Goal: Task Accomplishment & Management: Manage account settings

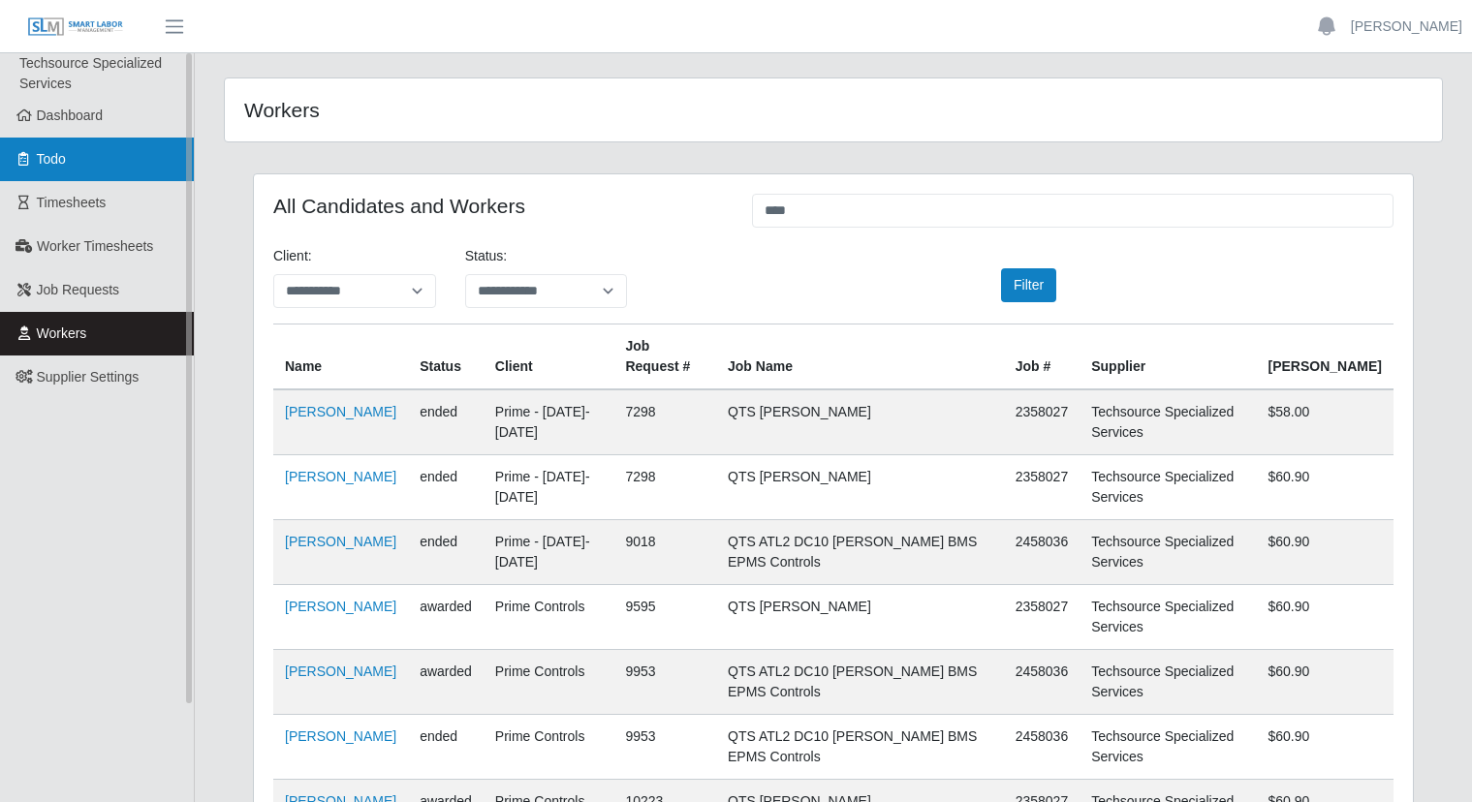
click at [91, 184] on ul "Techsource Specialized Services Dashboard Todo Timesheets Worker Timesheets Job…" at bounding box center [97, 453] width 194 height 801
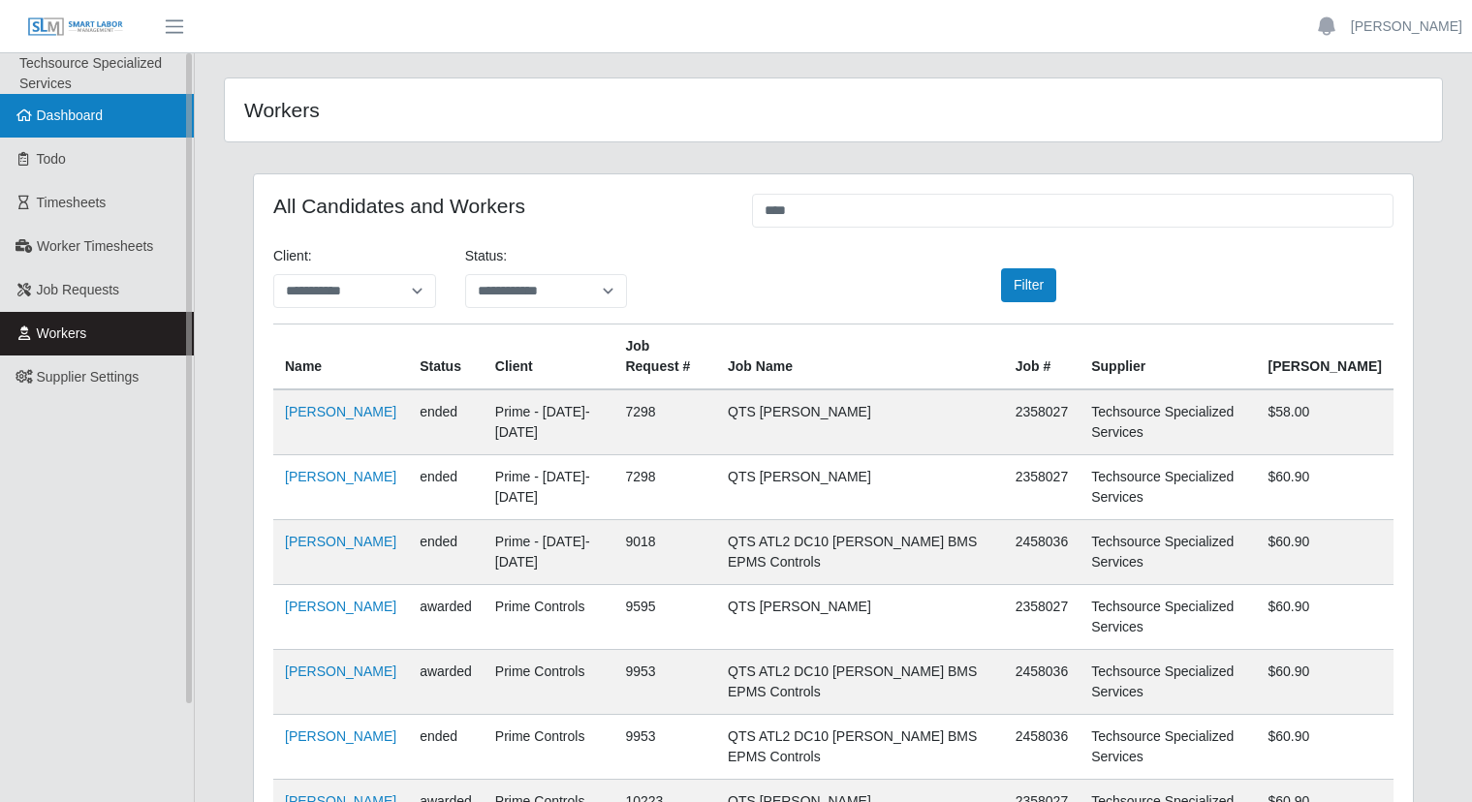
click at [70, 132] on link "Dashboard" at bounding box center [97, 116] width 194 height 44
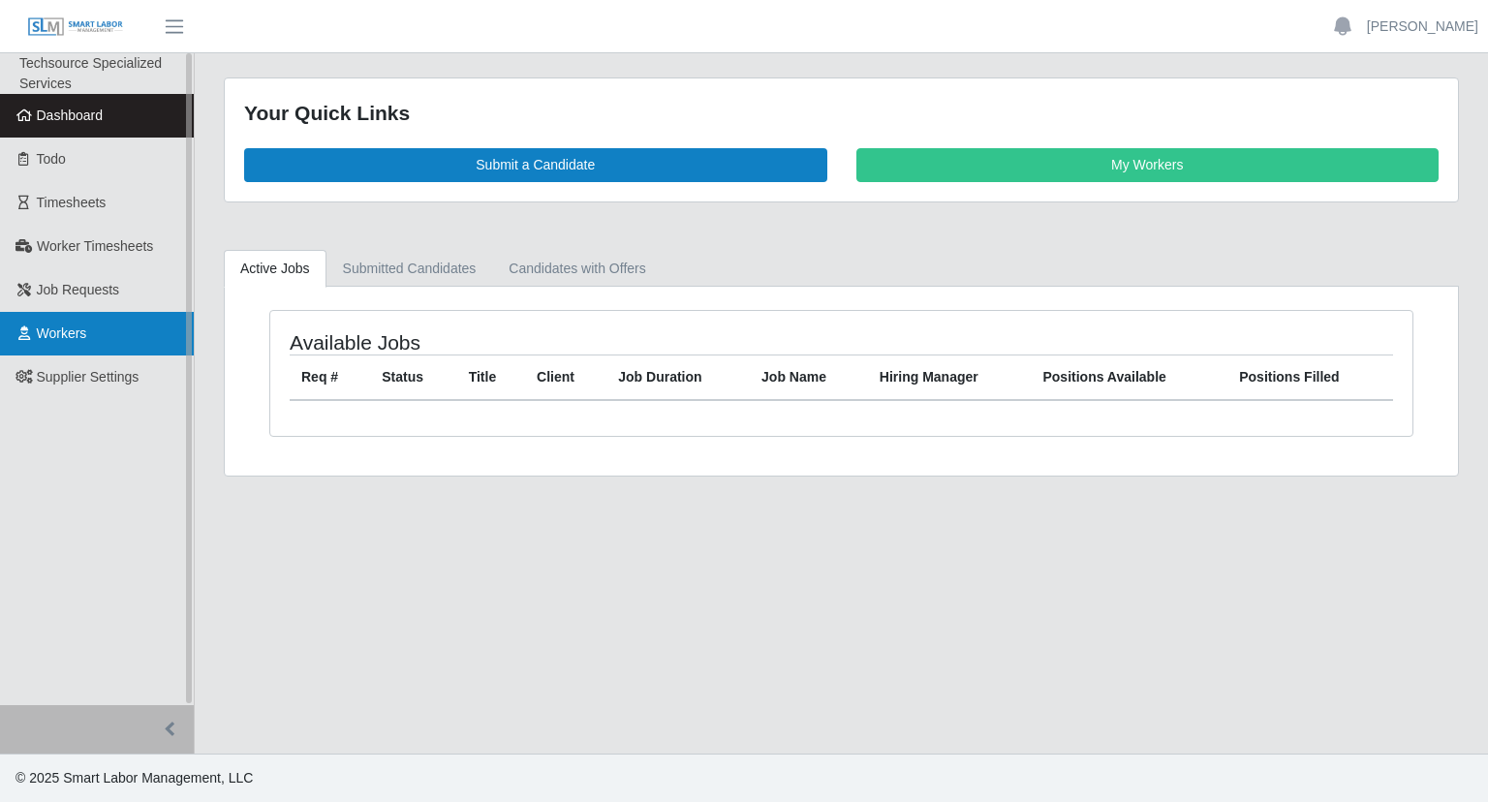
click at [49, 341] on span "Workers" at bounding box center [62, 334] width 50 height 16
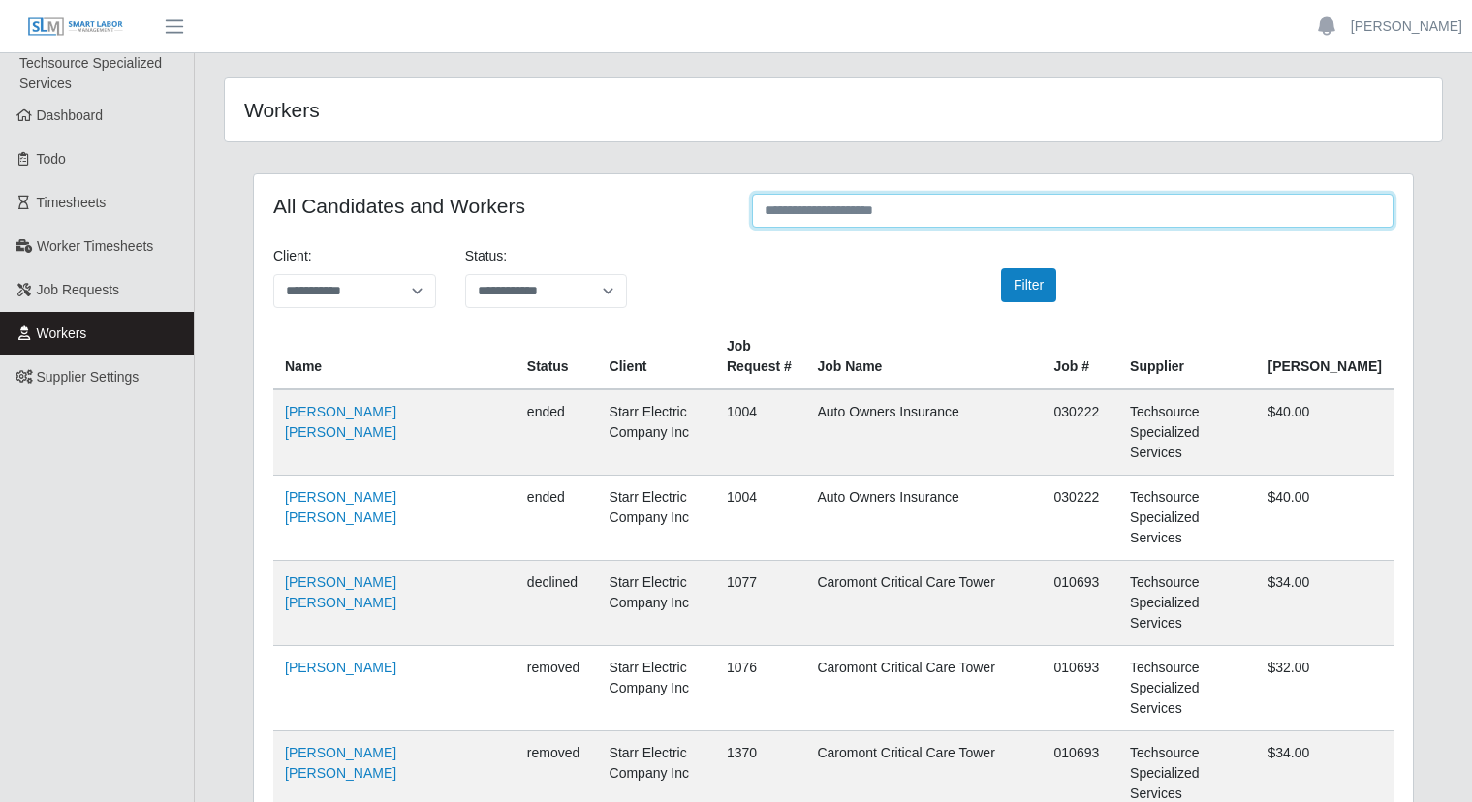
click at [1112, 208] on input "text" at bounding box center [1072, 211] width 641 height 34
click at [897, 196] on input "text" at bounding box center [1072, 211] width 641 height 34
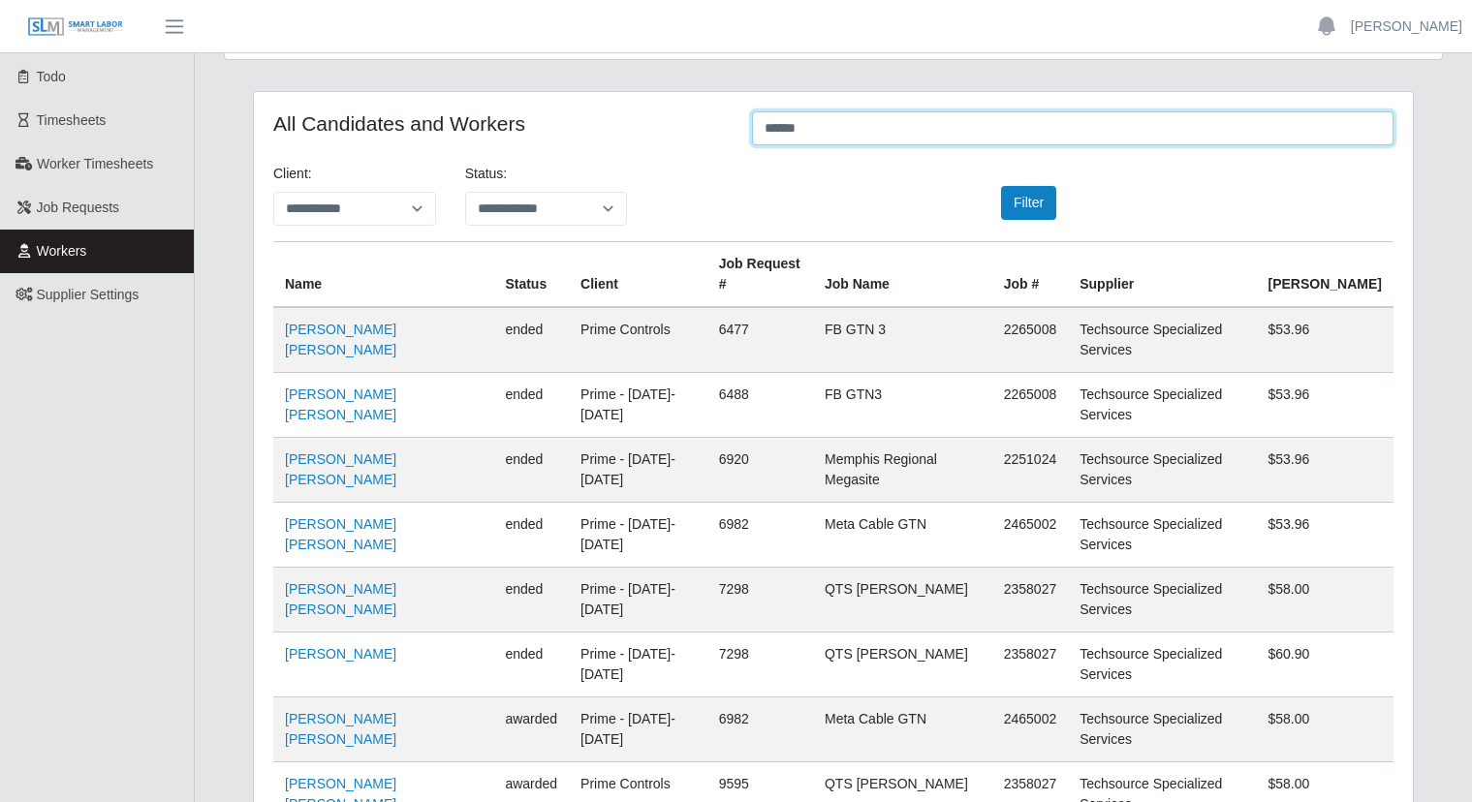
scroll to position [165, 0]
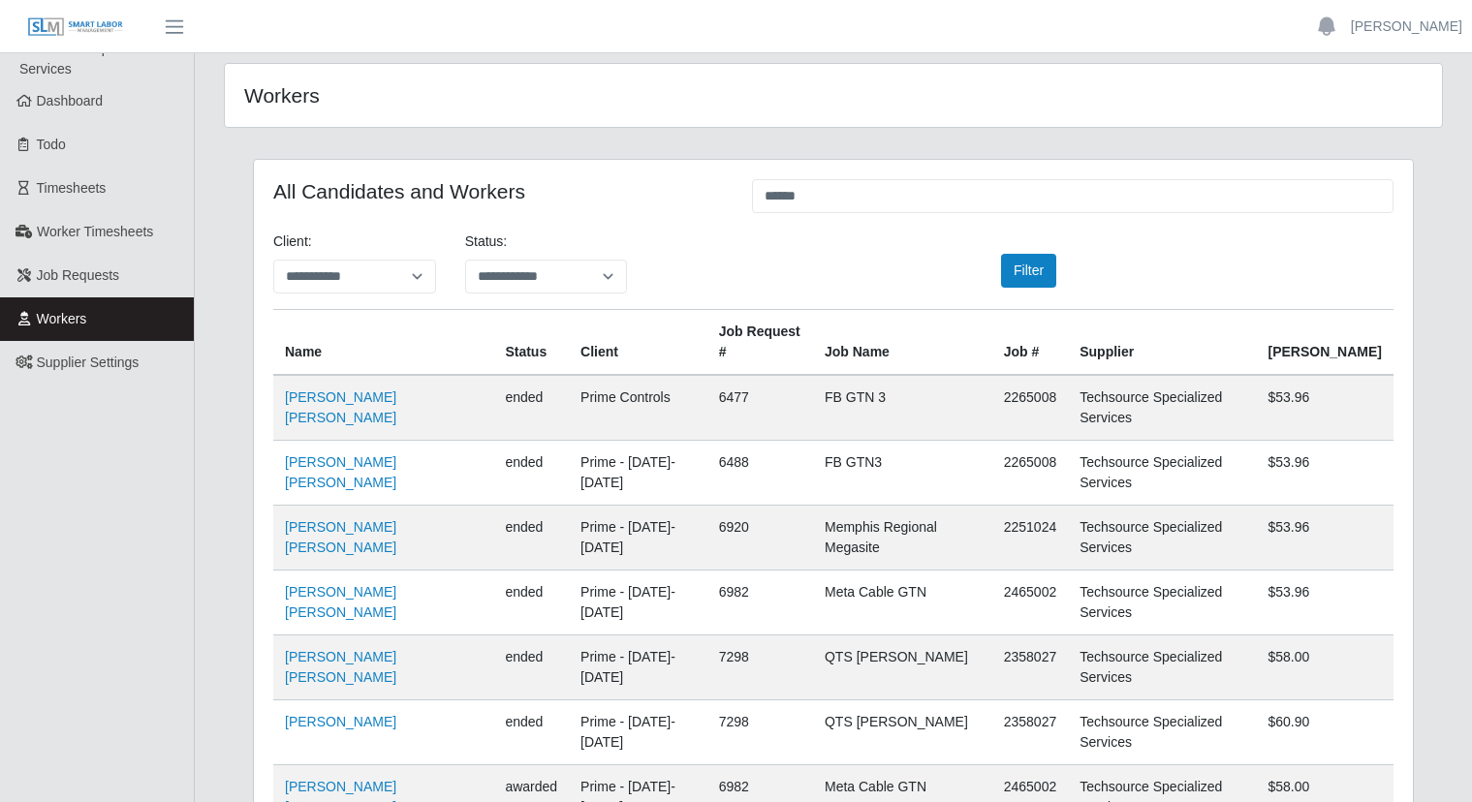
scroll to position [0, 0]
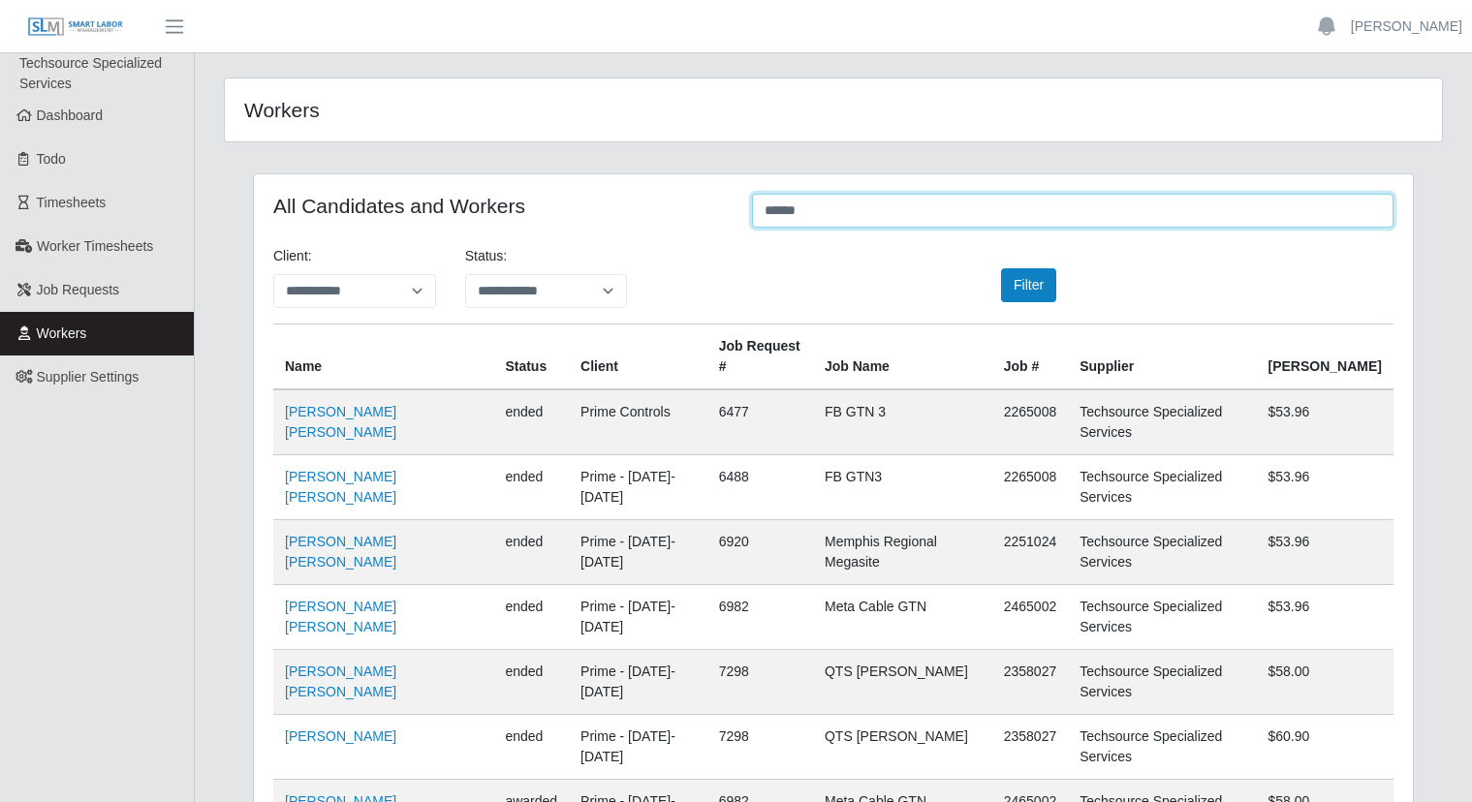
drag, startPoint x: 822, startPoint y: 204, endPoint x: 725, endPoint y: 209, distance: 97.0
click at [752, 209] on input "******" at bounding box center [1072, 211] width 641 height 34
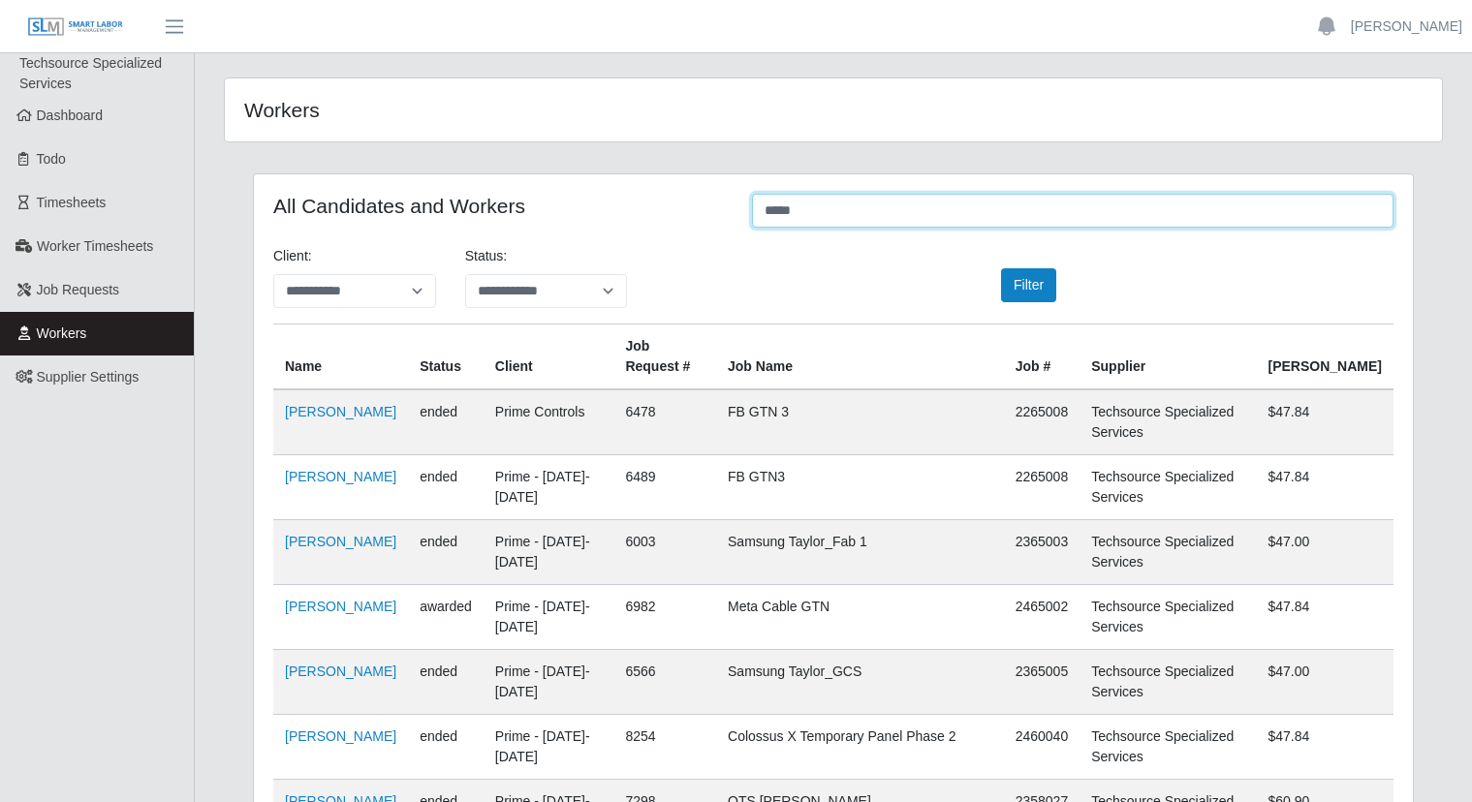
type input "*****"
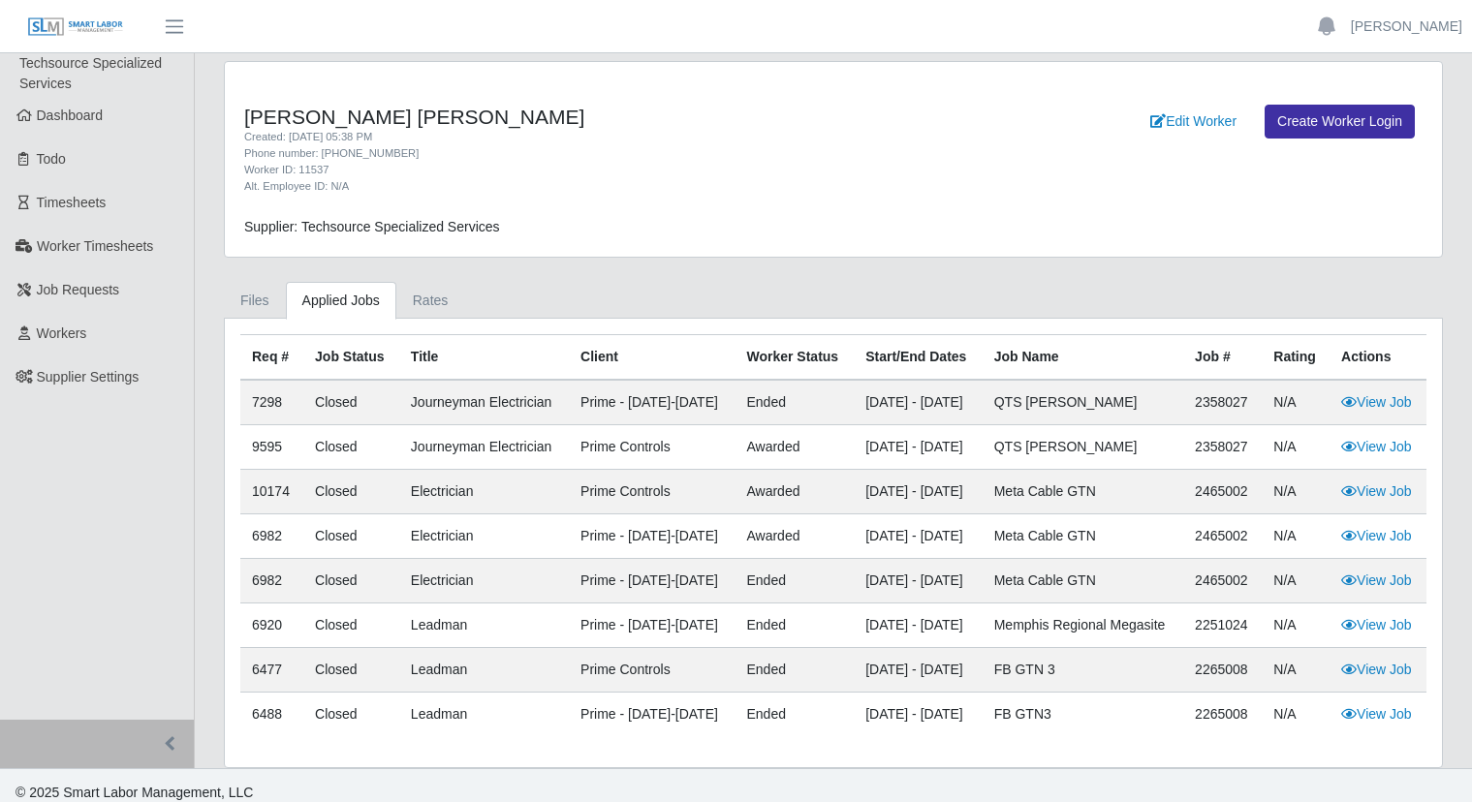
click at [265, 325] on div "Req # Job Status Title Client Worker Status Start/End Dates Job Name Job # Rati…" at bounding box center [833, 543] width 1217 height 449
click at [256, 292] on link "Files" at bounding box center [255, 301] width 62 height 38
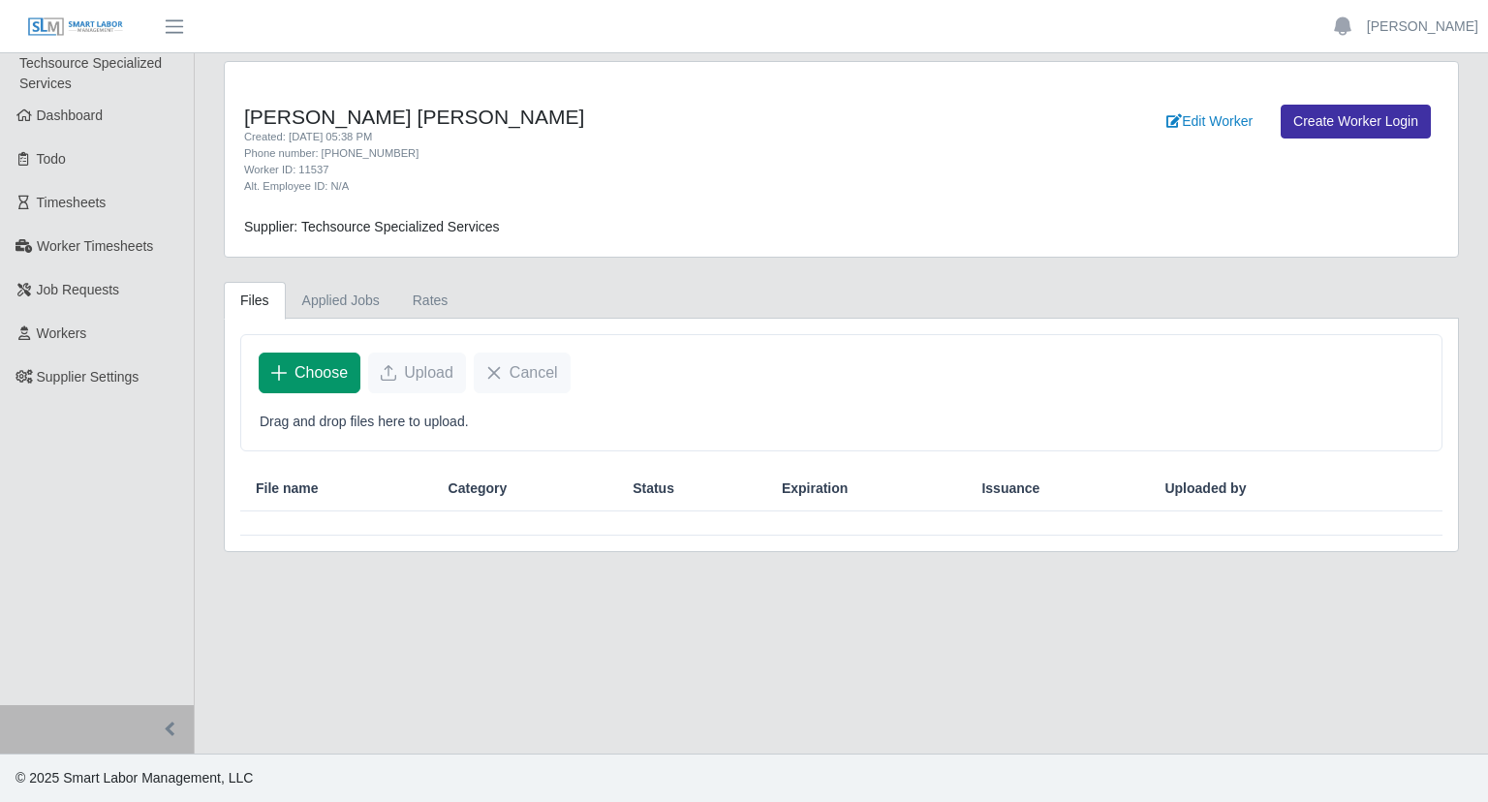
click at [321, 379] on span "Choose" at bounding box center [321, 372] width 53 height 23
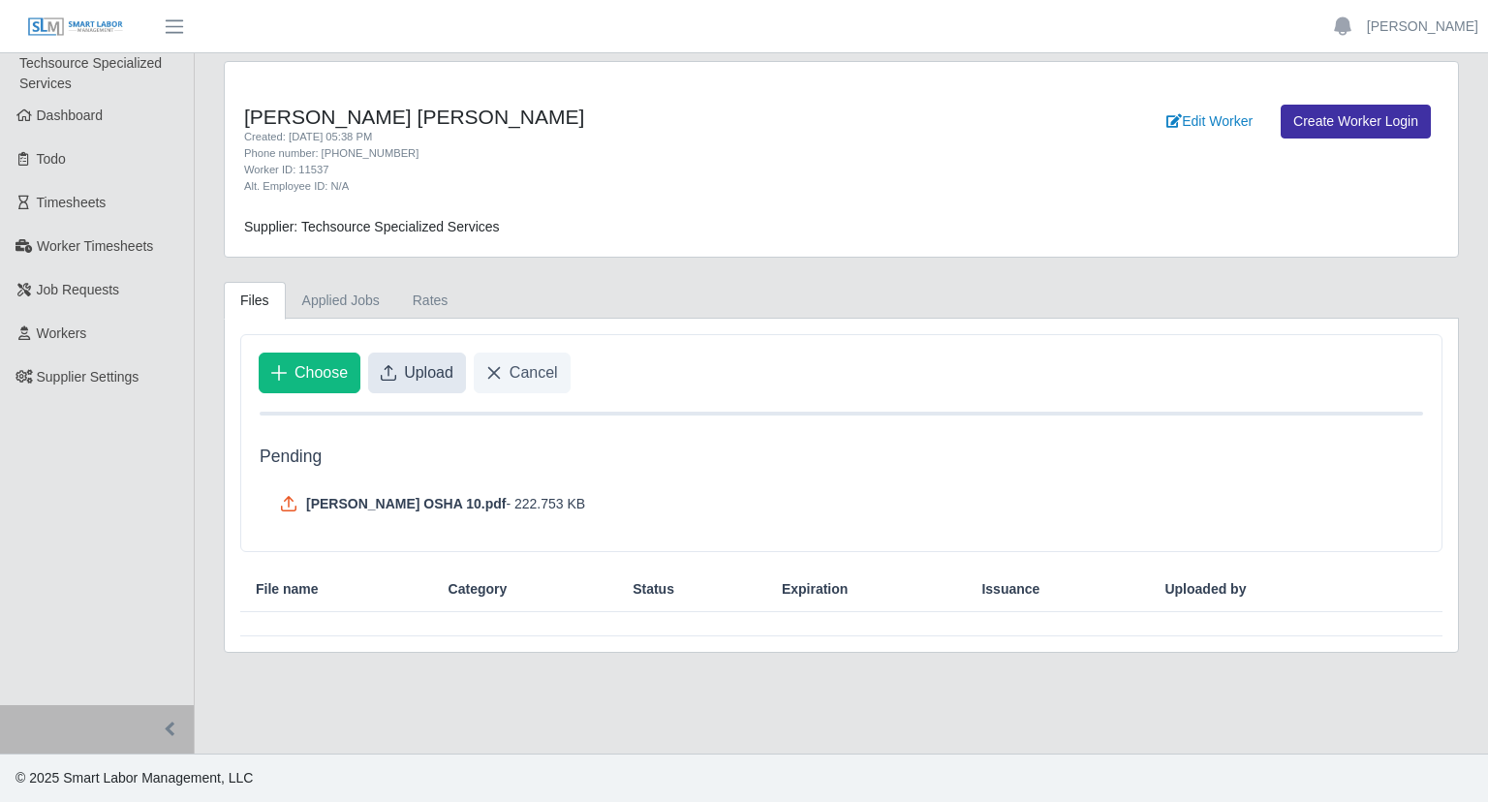
click at [395, 384] on button "Upload" at bounding box center [417, 373] width 98 height 41
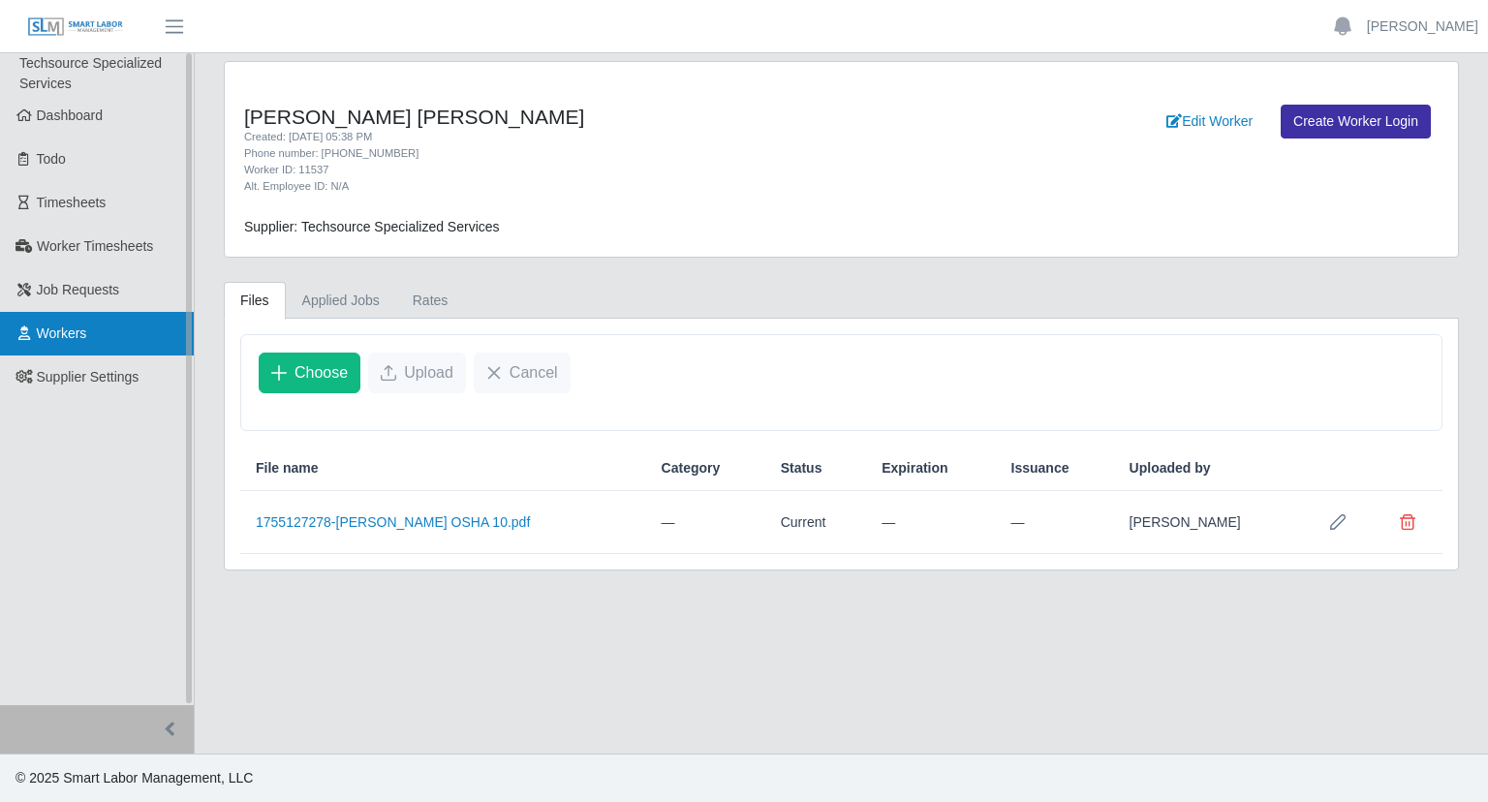
click at [86, 340] on link "Workers" at bounding box center [97, 334] width 194 height 44
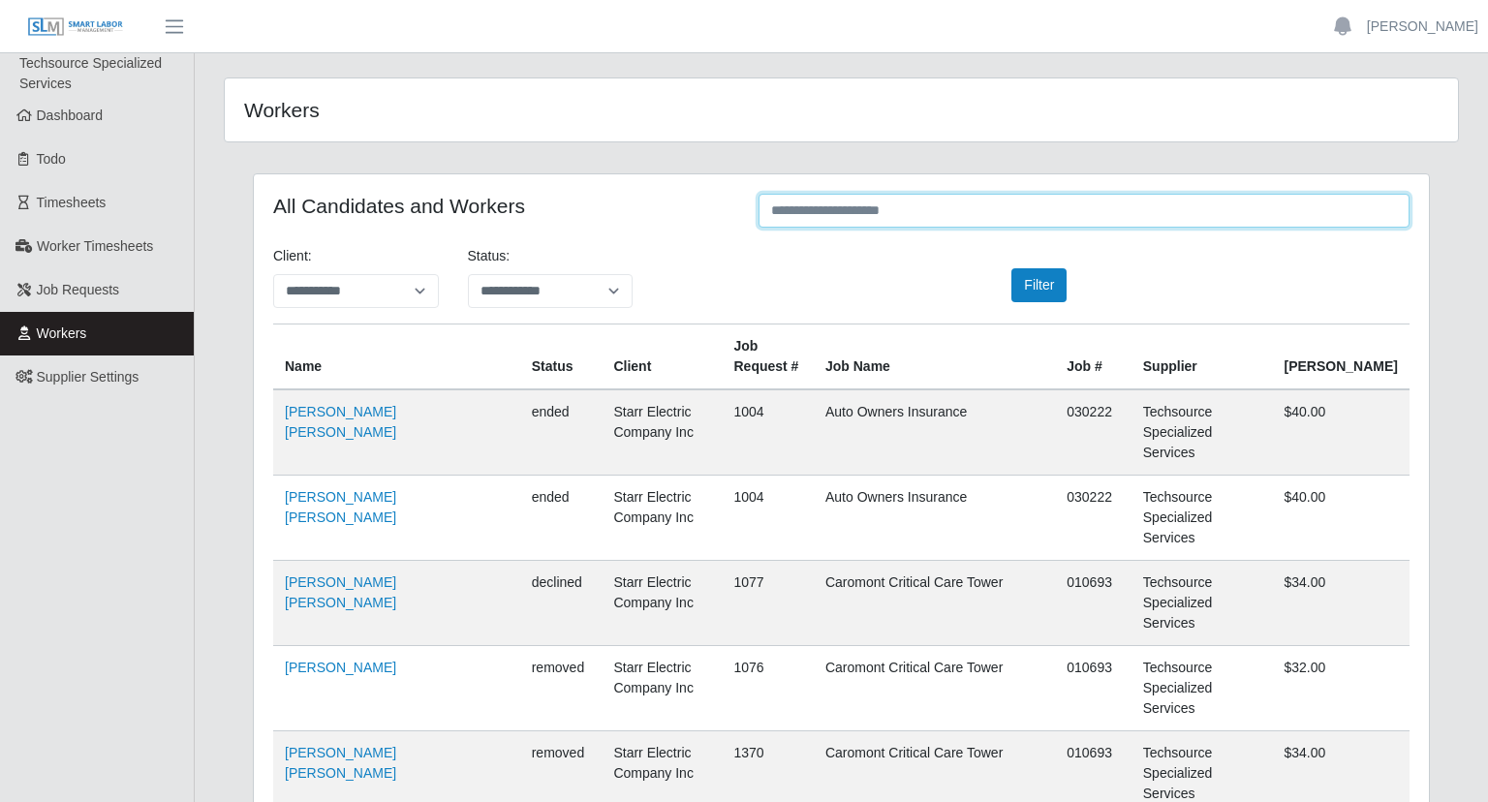
click at [1065, 198] on input "text" at bounding box center [1084, 211] width 651 height 34
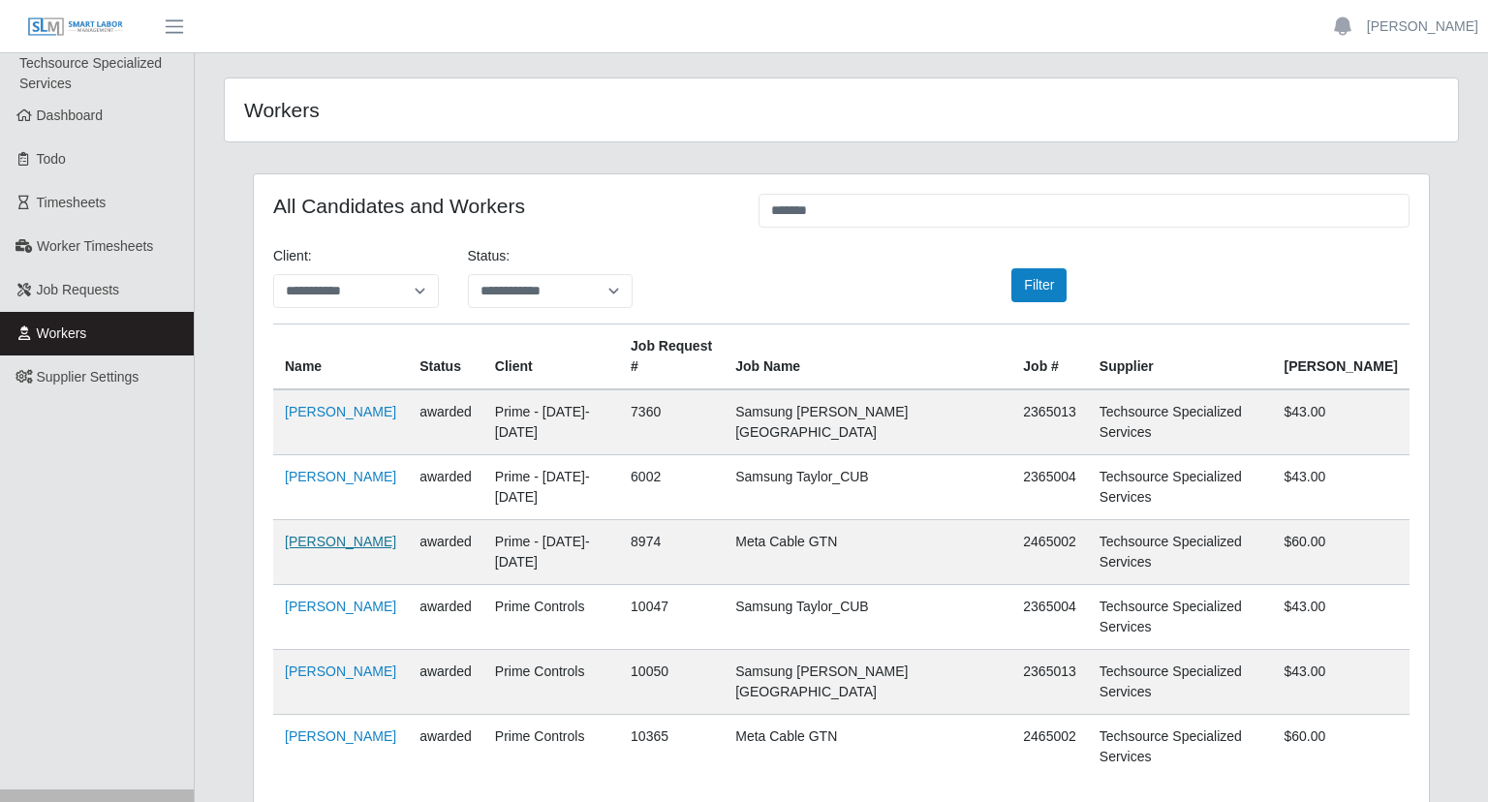
click at [324, 534] on link "Orlando Gutierrez" at bounding box center [340, 542] width 111 height 16
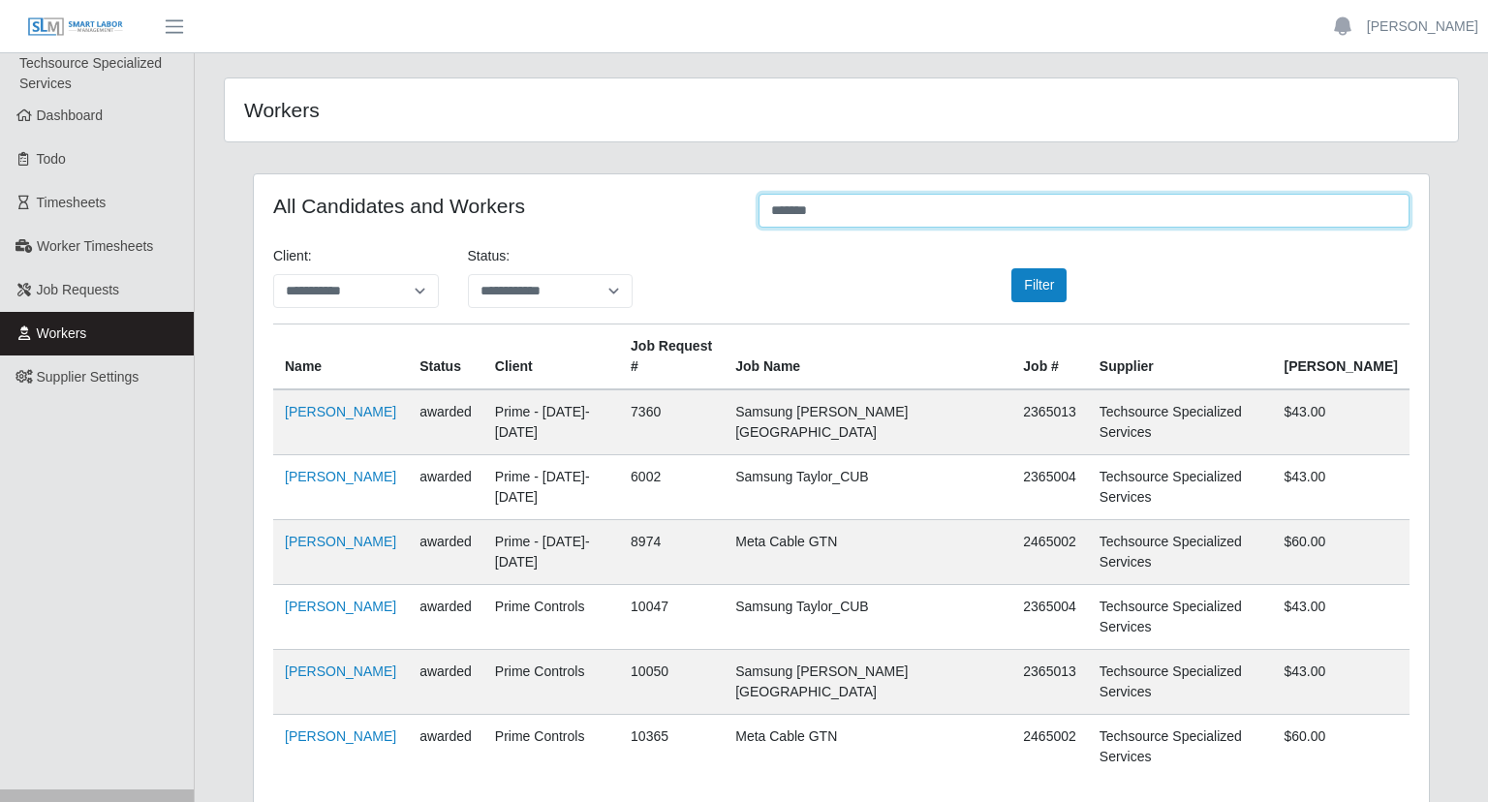
drag, startPoint x: 859, startPoint y: 220, endPoint x: 748, endPoint y: 198, distance: 113.6
click at [759, 198] on input "*******" at bounding box center [1084, 211] width 651 height 34
type input "*"
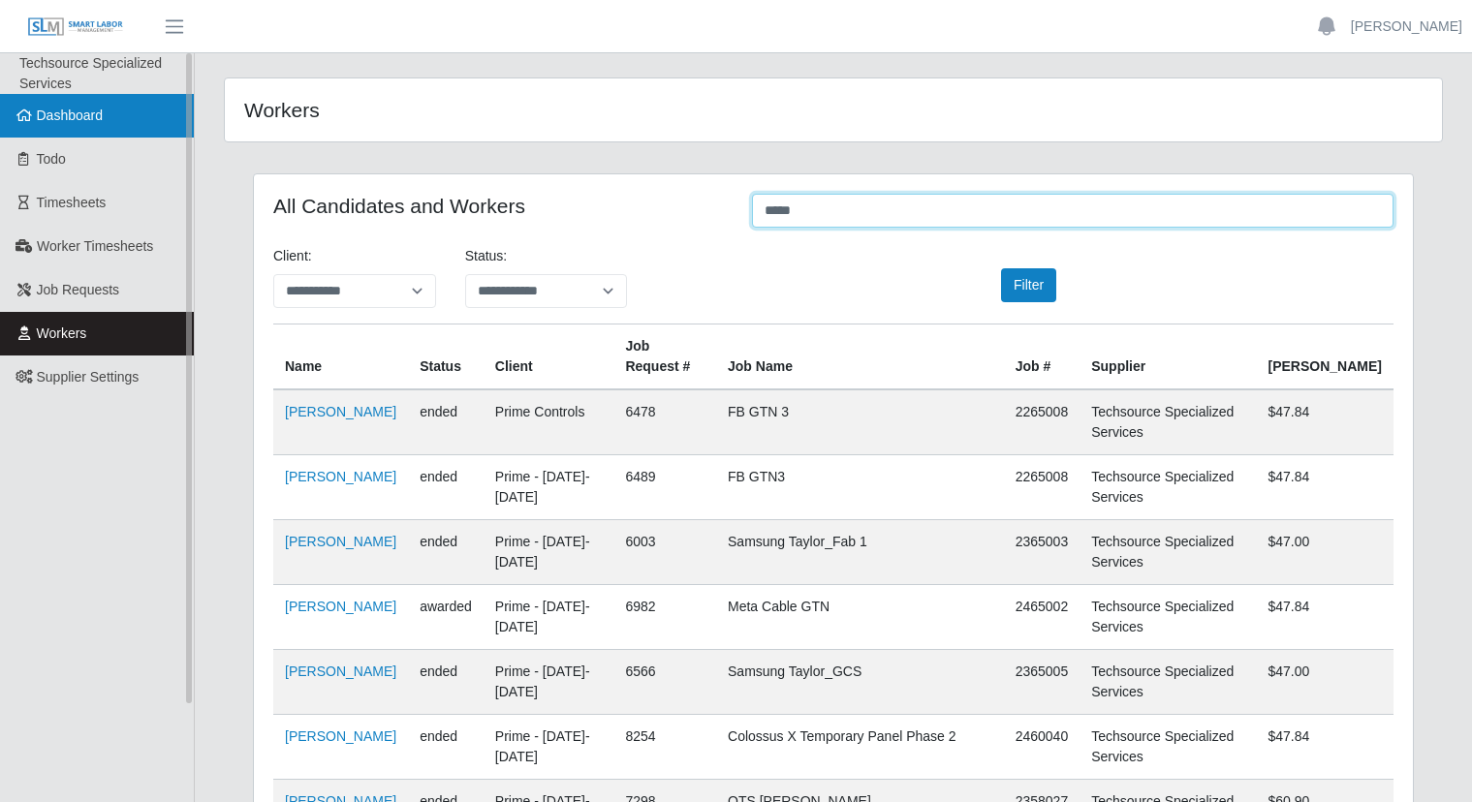
type input "*****"
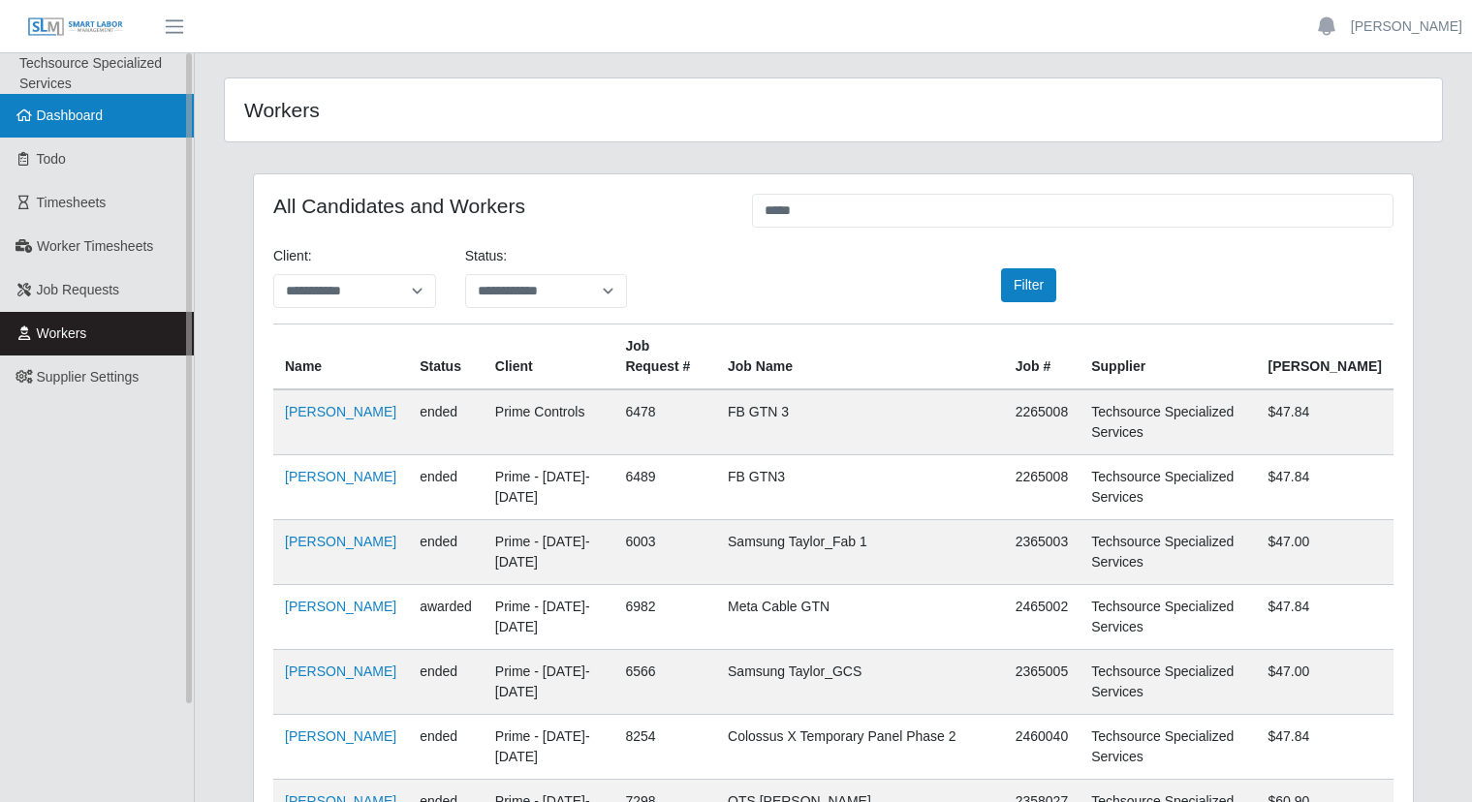
click at [57, 127] on link "Dashboard" at bounding box center [97, 116] width 194 height 44
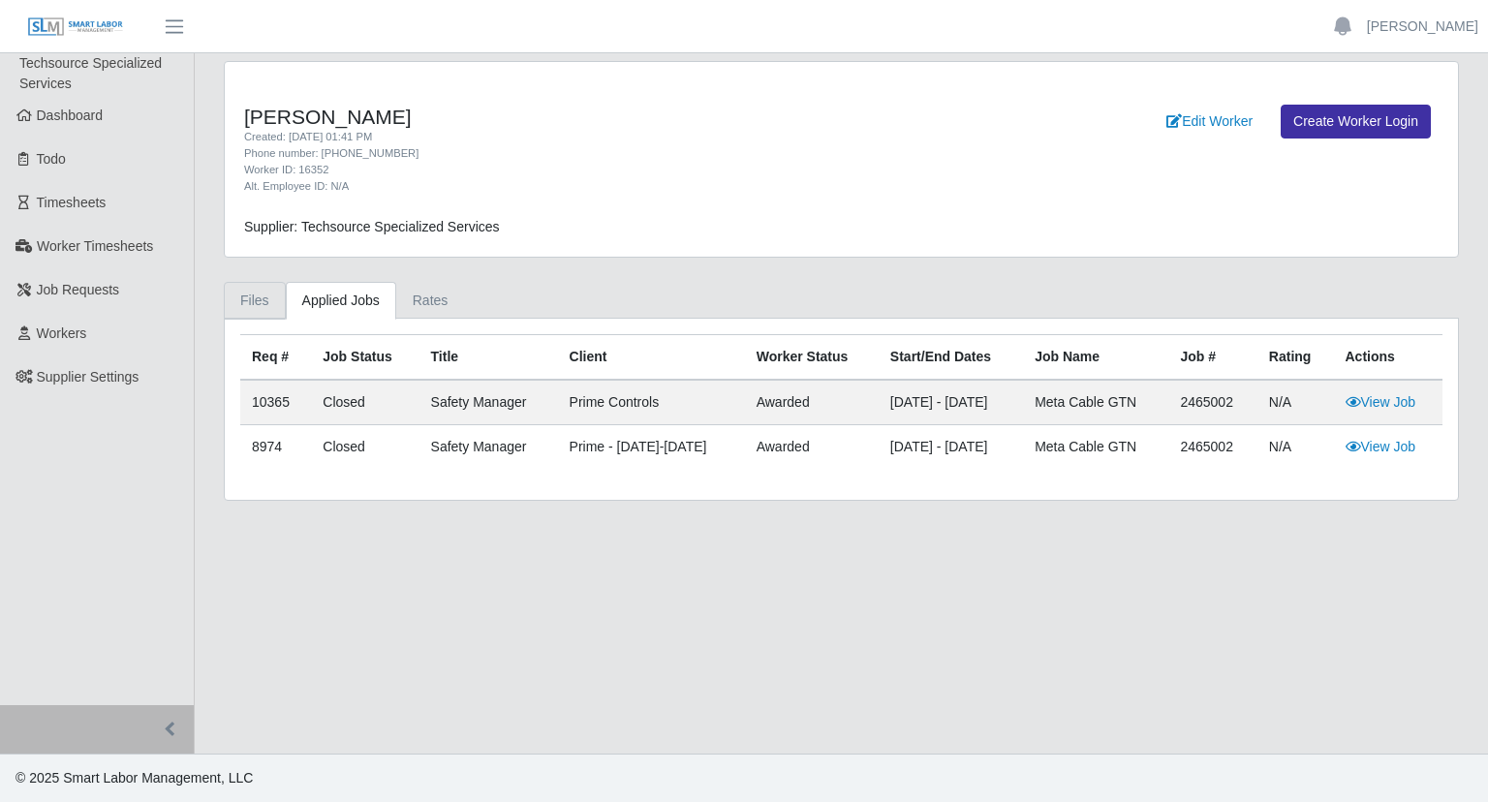
click at [256, 293] on link "Files" at bounding box center [255, 301] width 62 height 38
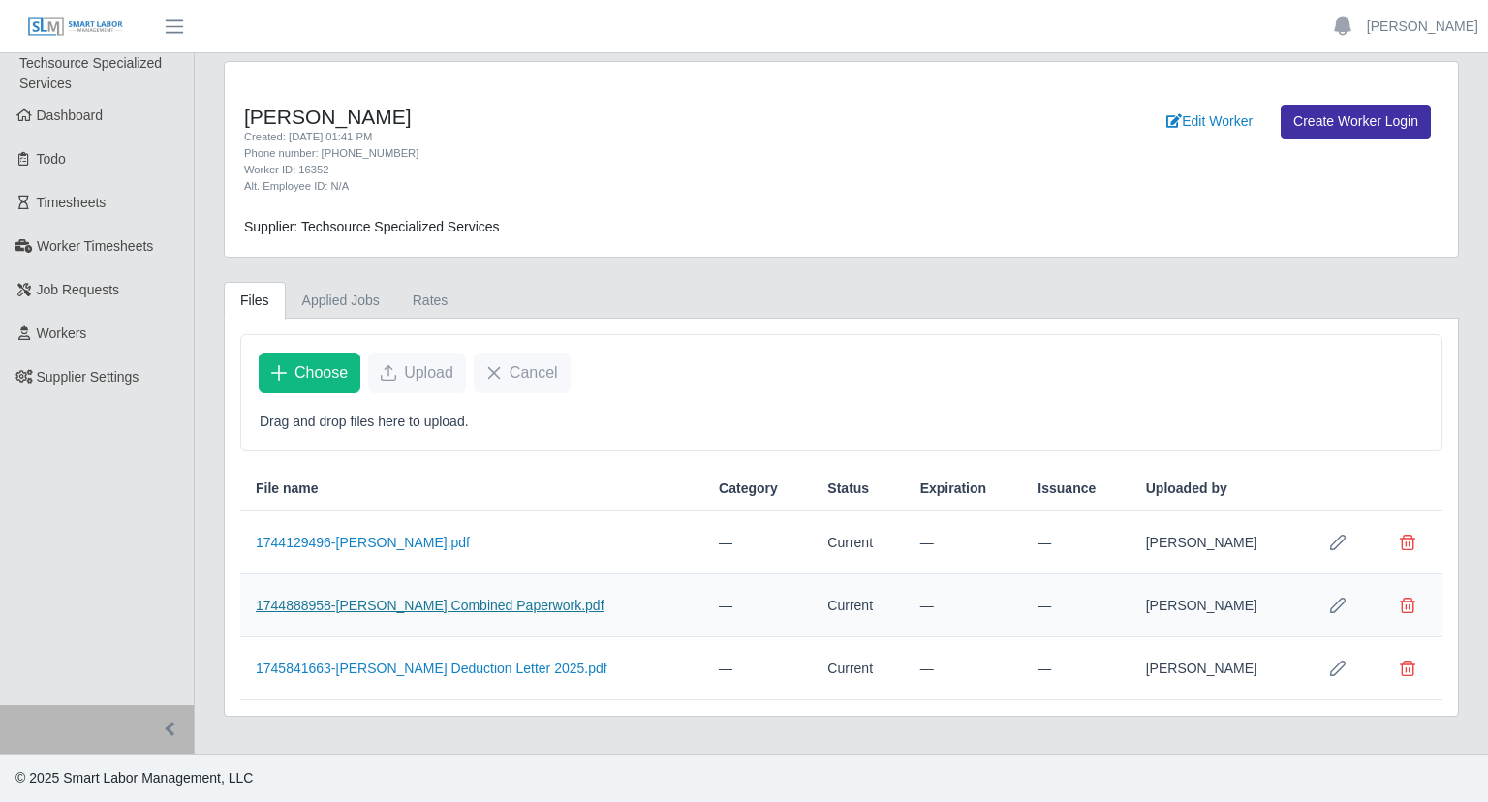
click at [400, 612] on link "1744888958-[PERSON_NAME] Combined Paperwork.pdf" at bounding box center [430, 606] width 349 height 16
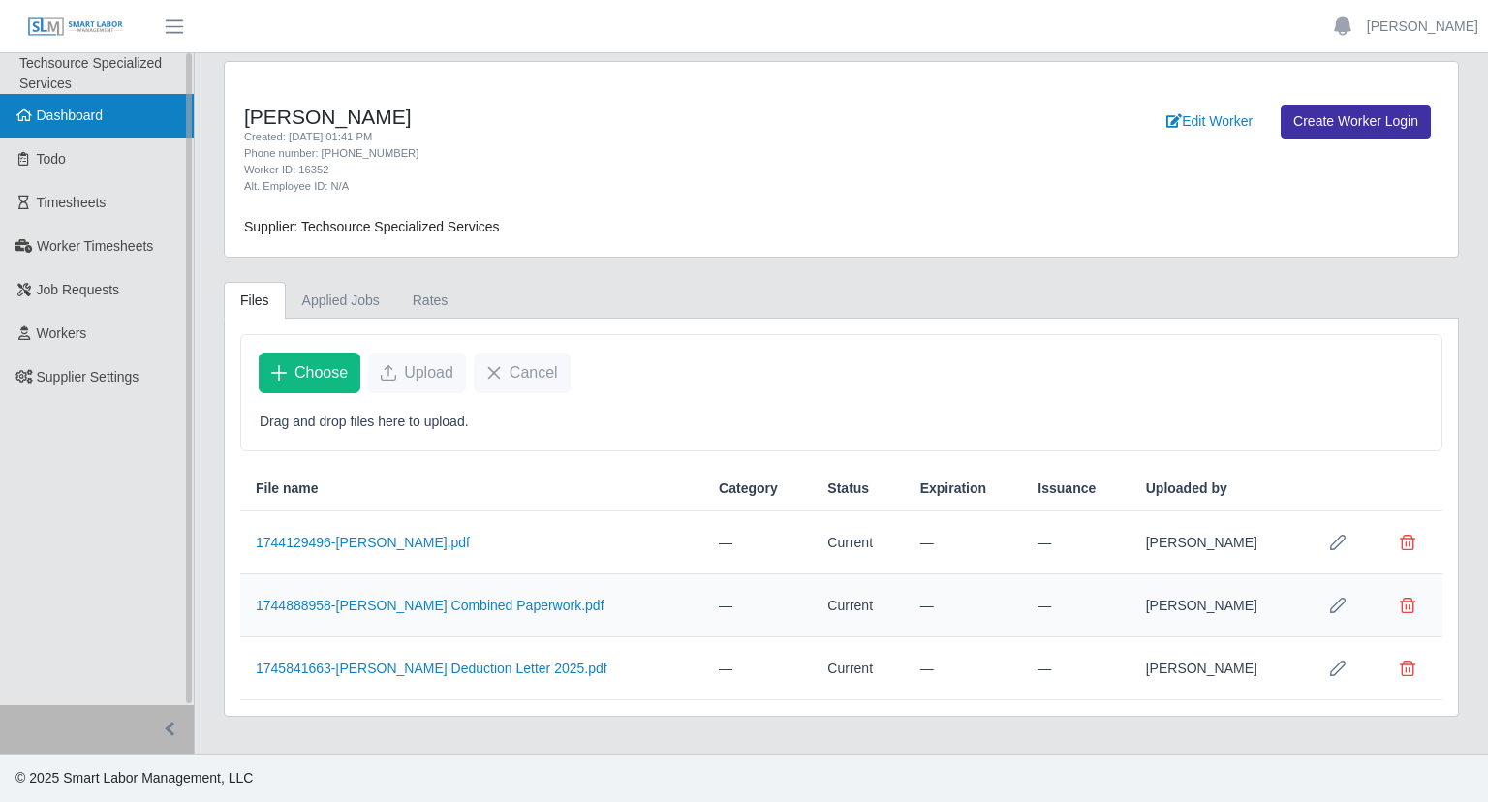
click at [54, 123] on span "Dashboard" at bounding box center [70, 116] width 67 height 16
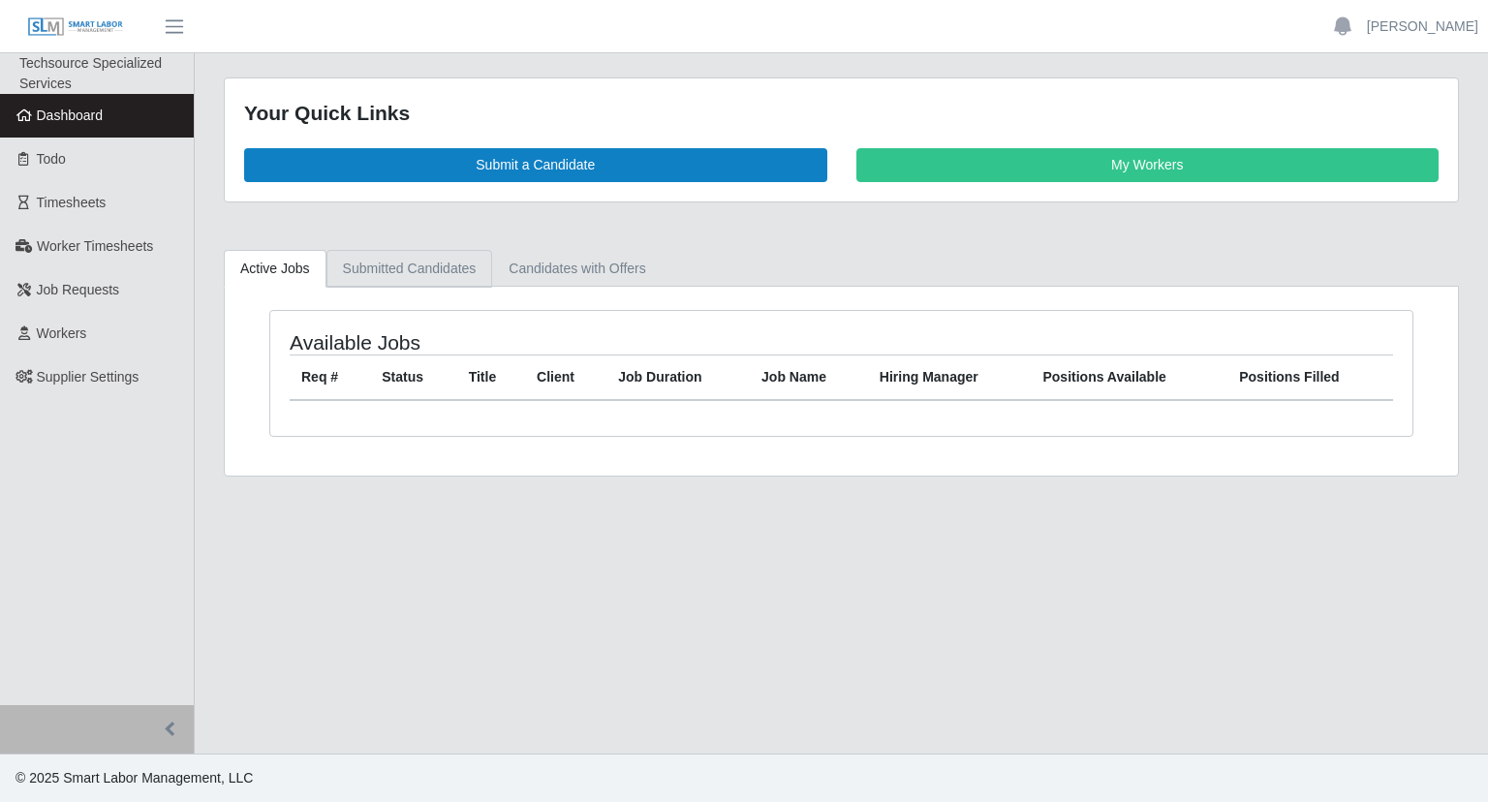
click at [393, 274] on link "Submitted Candidates" at bounding box center [409, 269] width 167 height 38
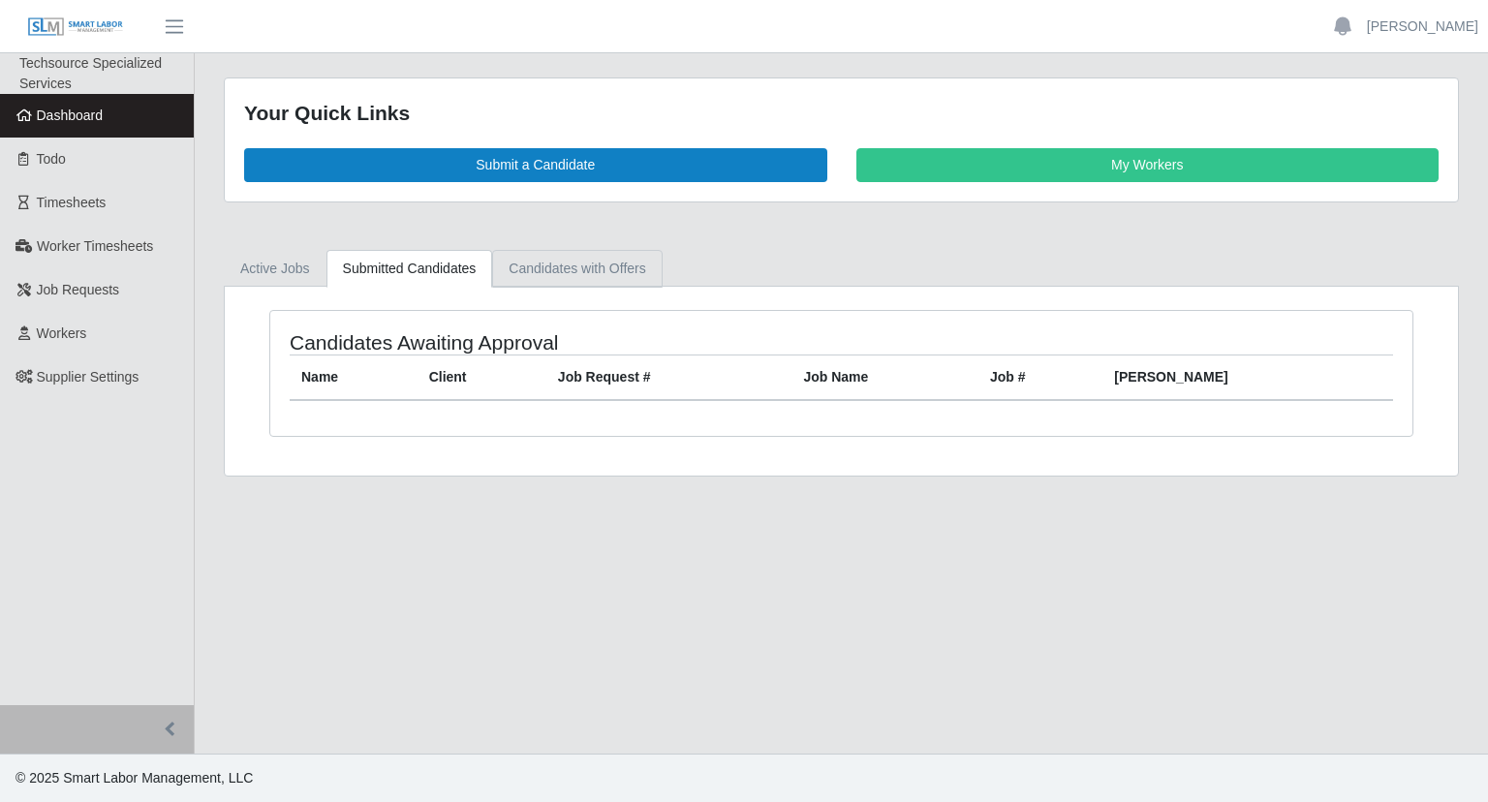
click at [555, 280] on link "Candidates with Offers" at bounding box center [577, 269] width 170 height 38
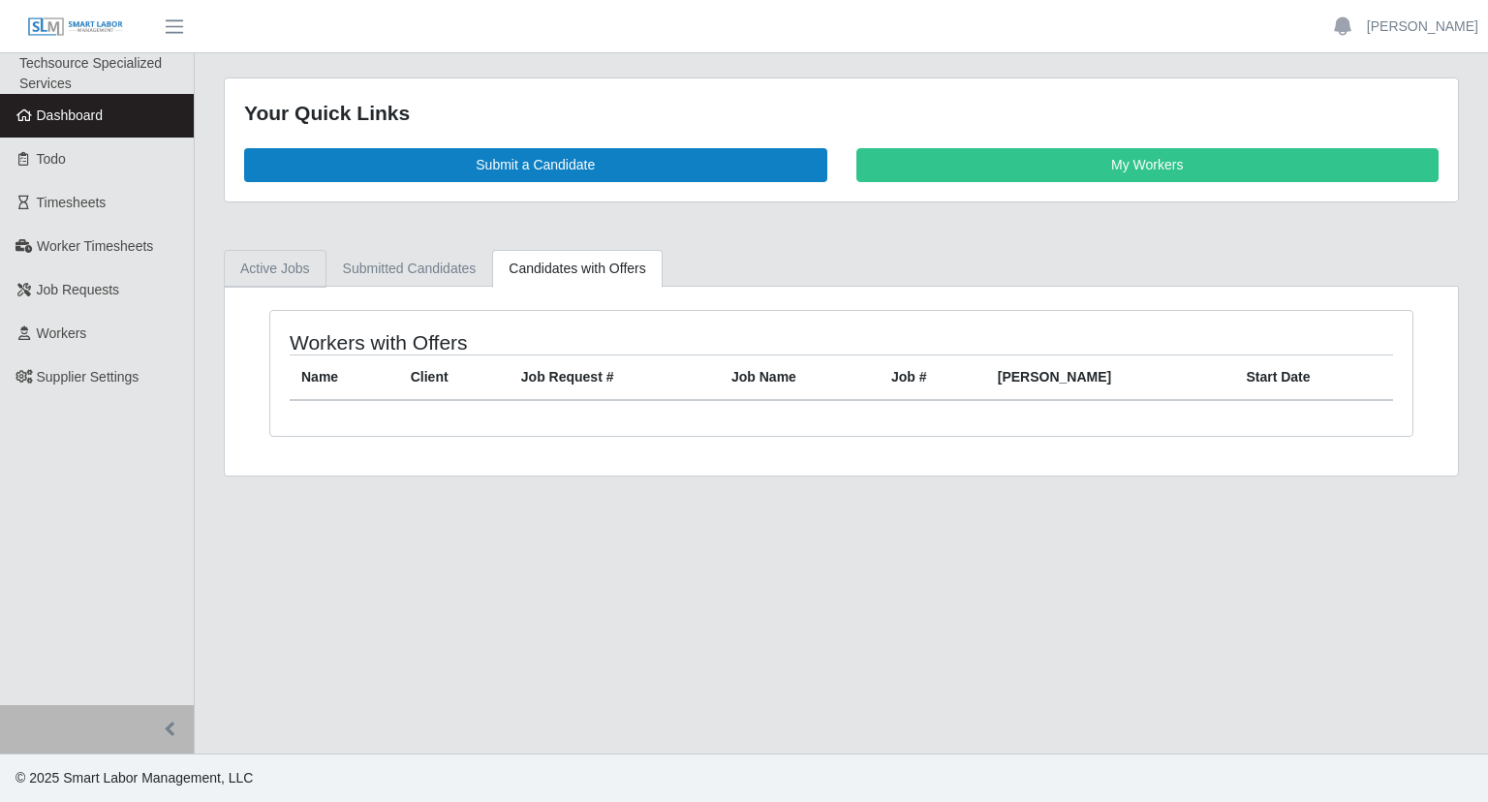
click at [276, 276] on link "Active Jobs" at bounding box center [275, 269] width 103 height 38
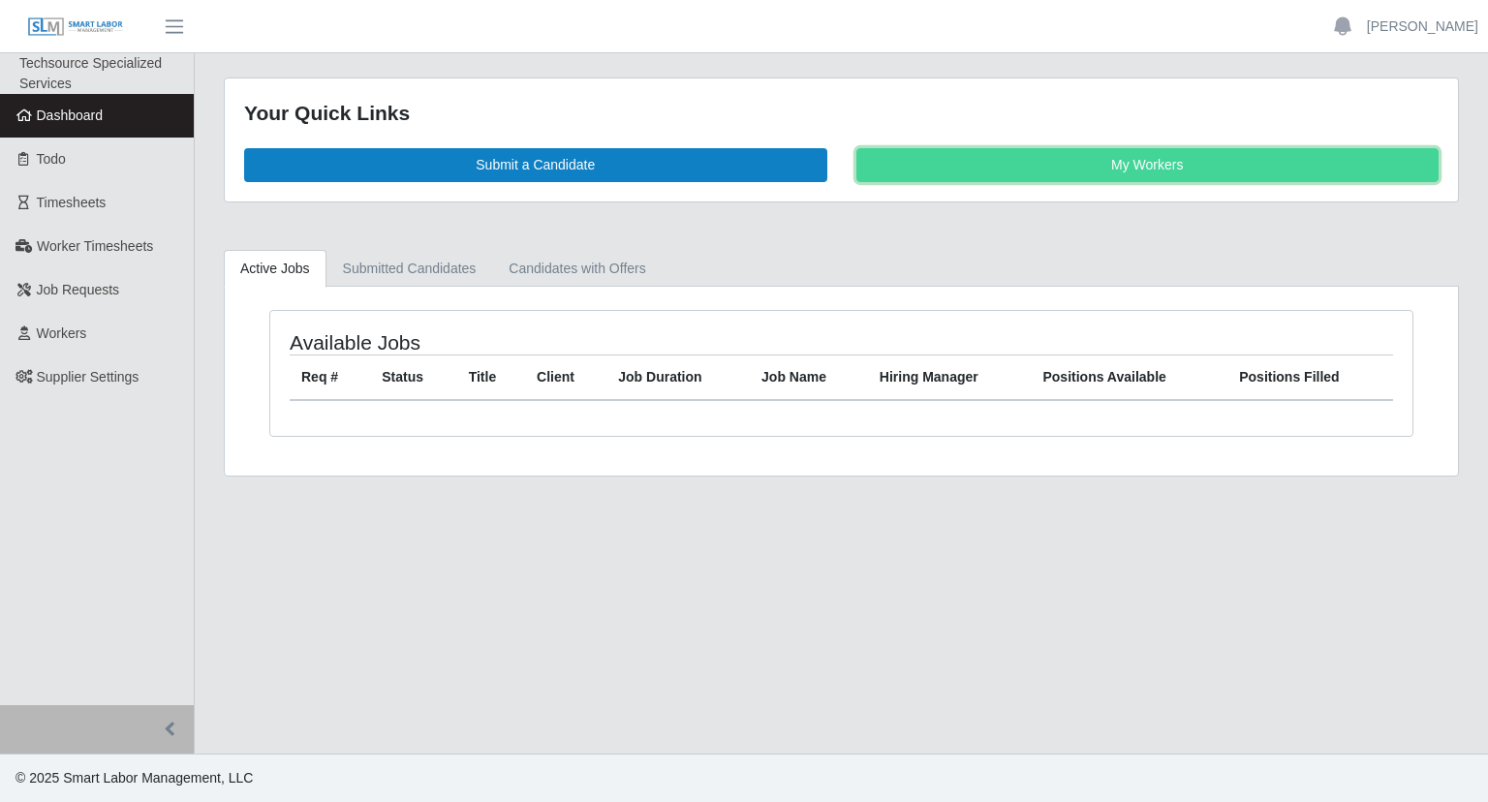
click at [1108, 164] on link "My Workers" at bounding box center [1147, 165] width 583 height 34
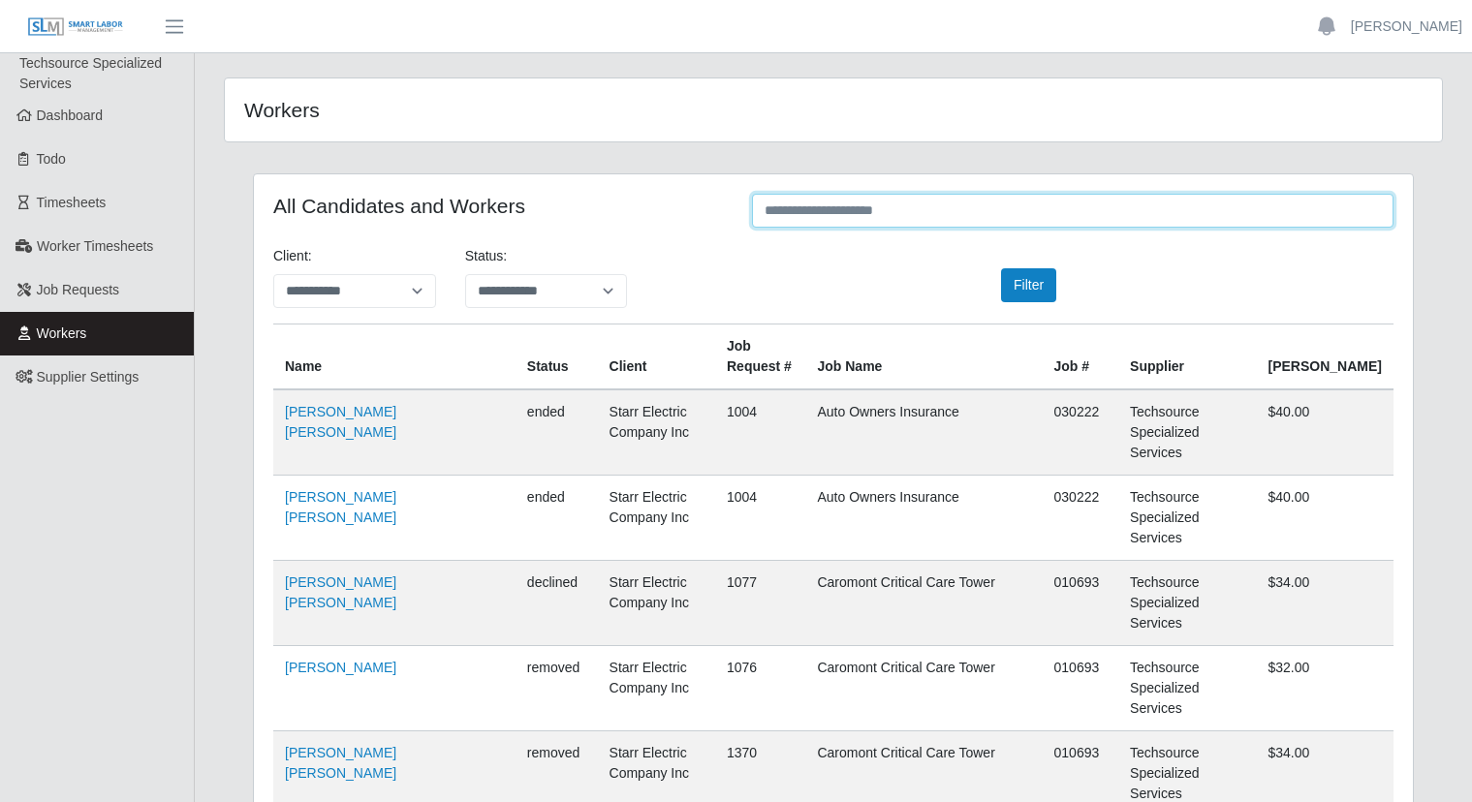
click at [839, 209] on input "text" at bounding box center [1072, 211] width 641 height 34
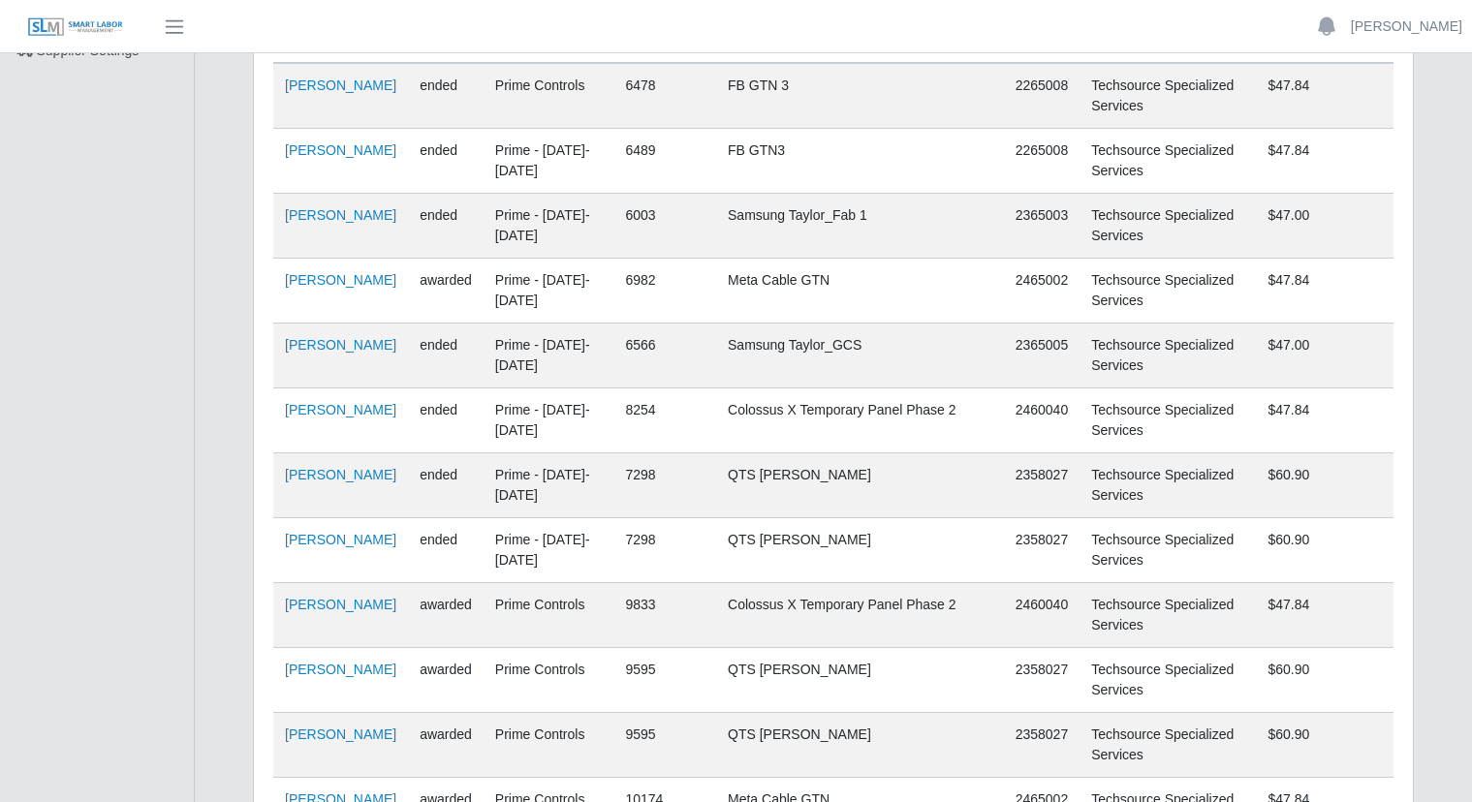
scroll to position [604, 0]
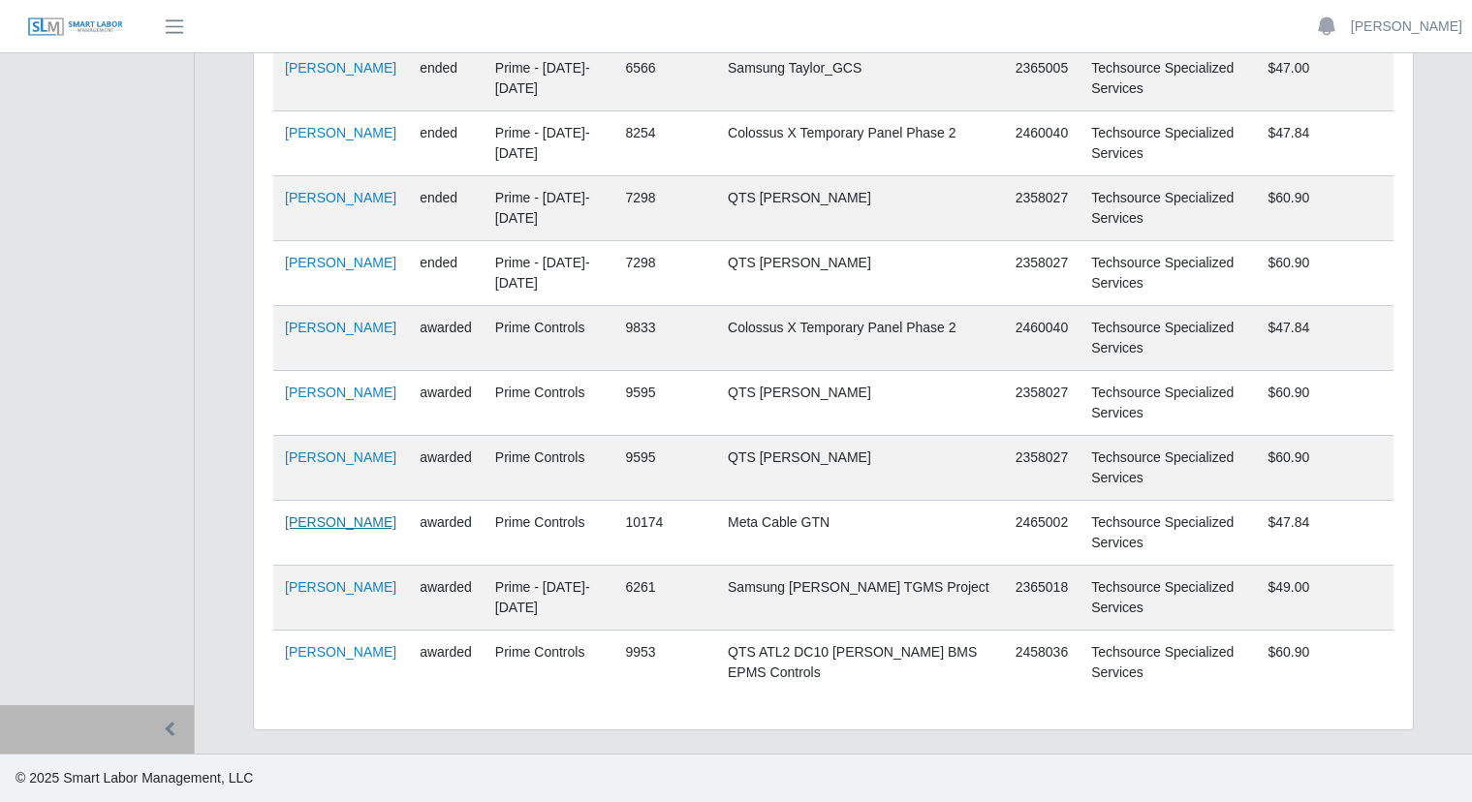
type input "*****"
click at [302, 530] on link "Julio Cesar Mendoza" at bounding box center [340, 522] width 111 height 16
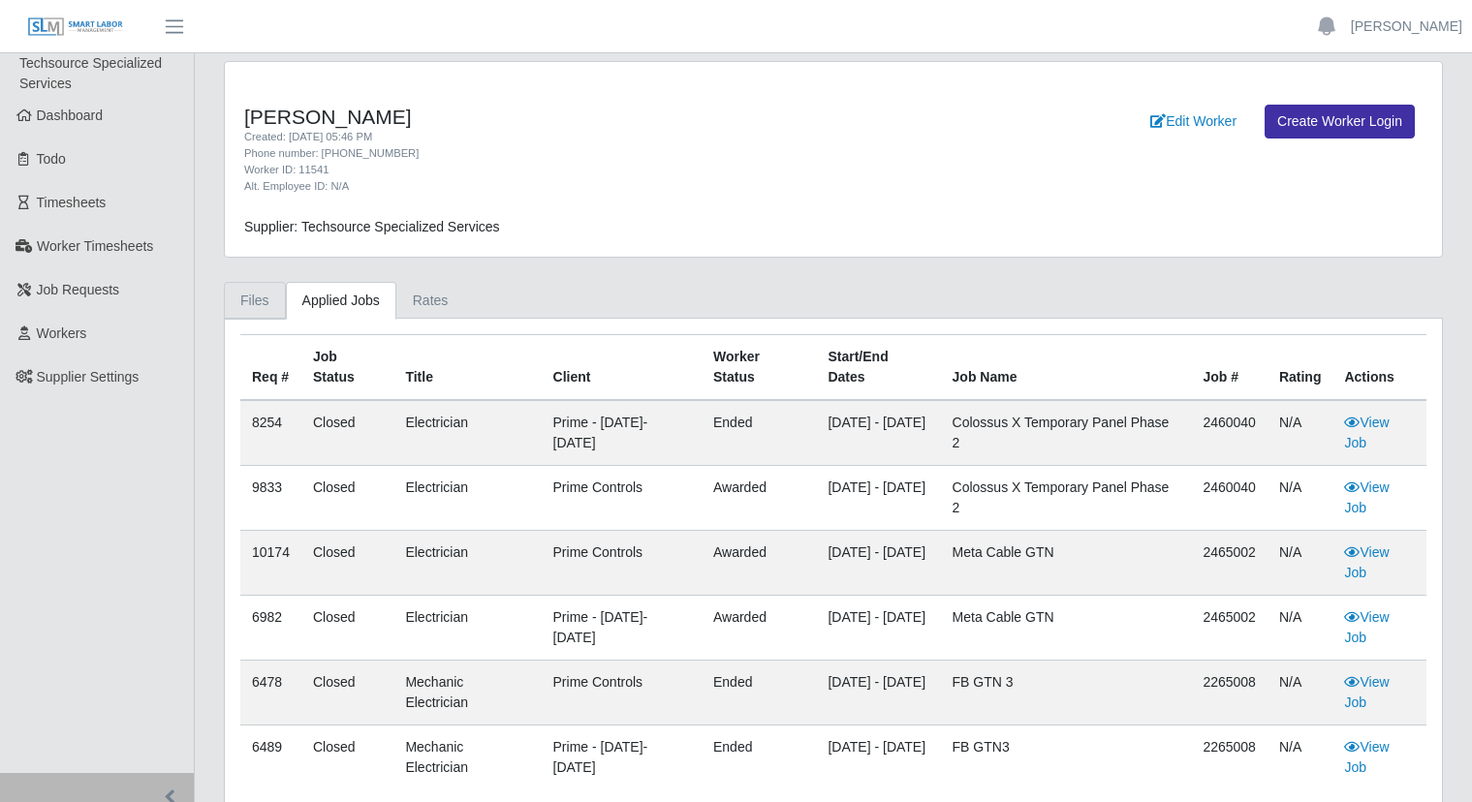
click at [264, 303] on link "Files" at bounding box center [255, 301] width 62 height 38
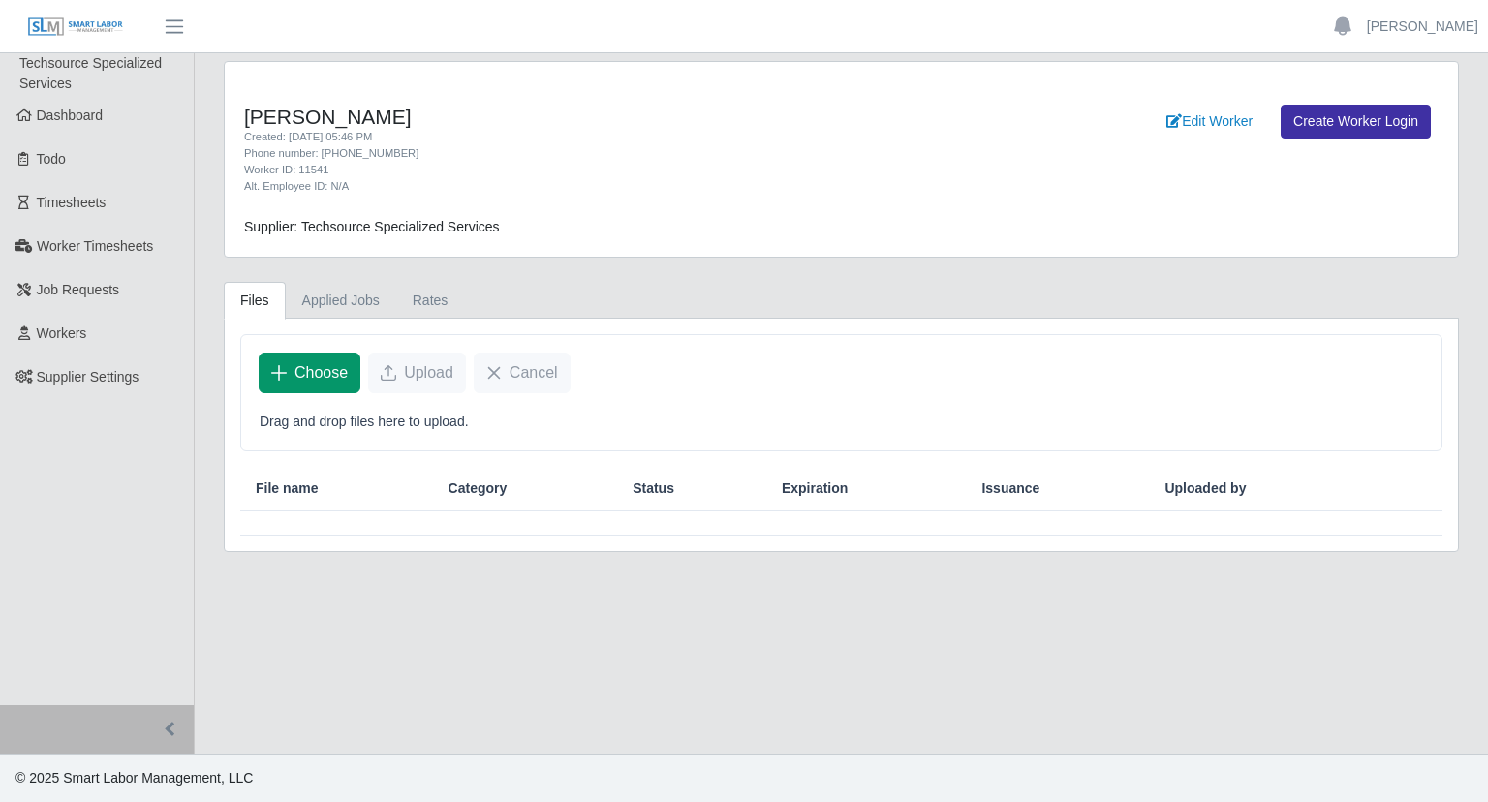
click at [318, 381] on span "Choose" at bounding box center [321, 372] width 53 height 23
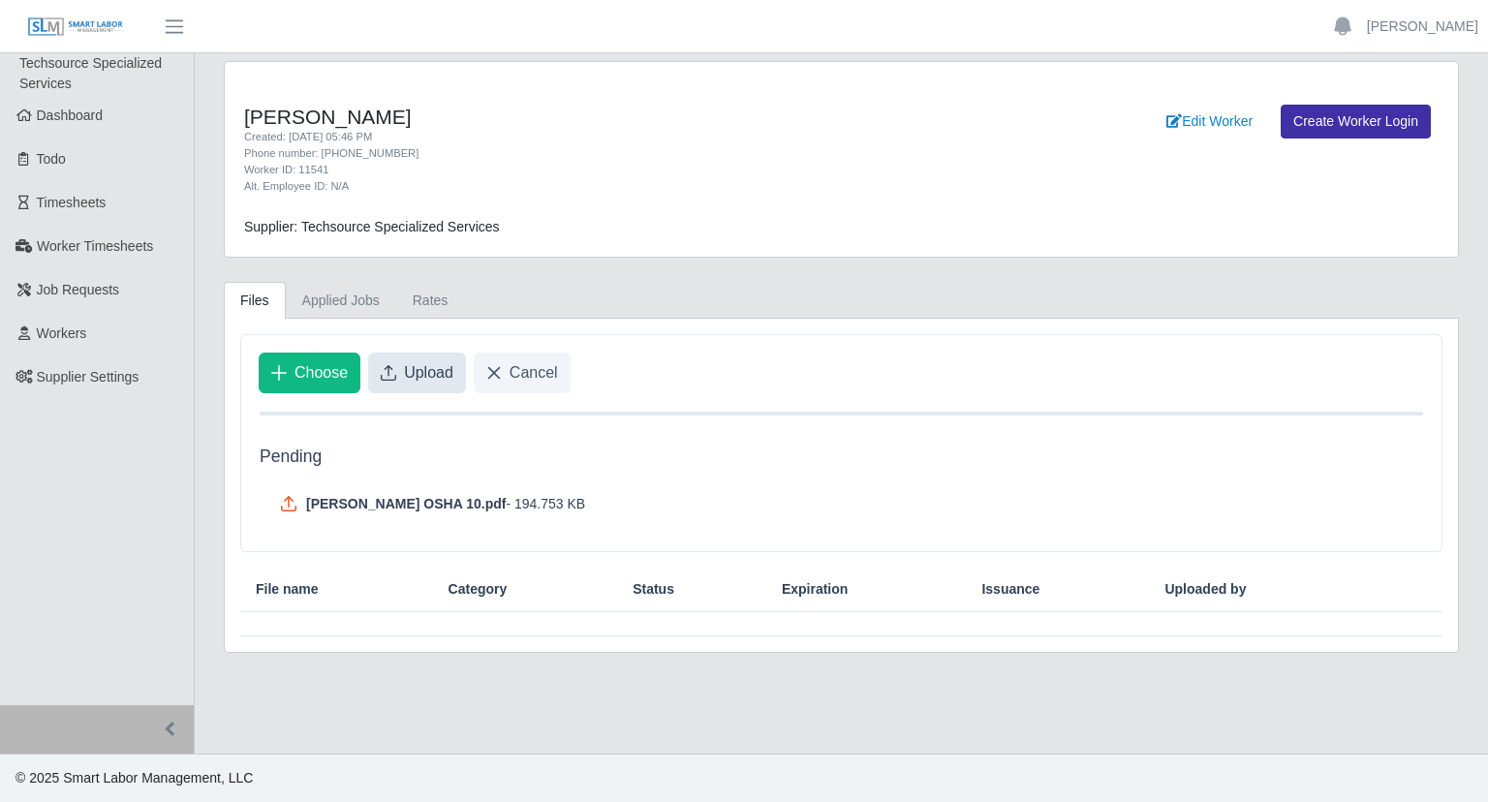
click at [405, 377] on span "Upload" at bounding box center [428, 372] width 49 height 23
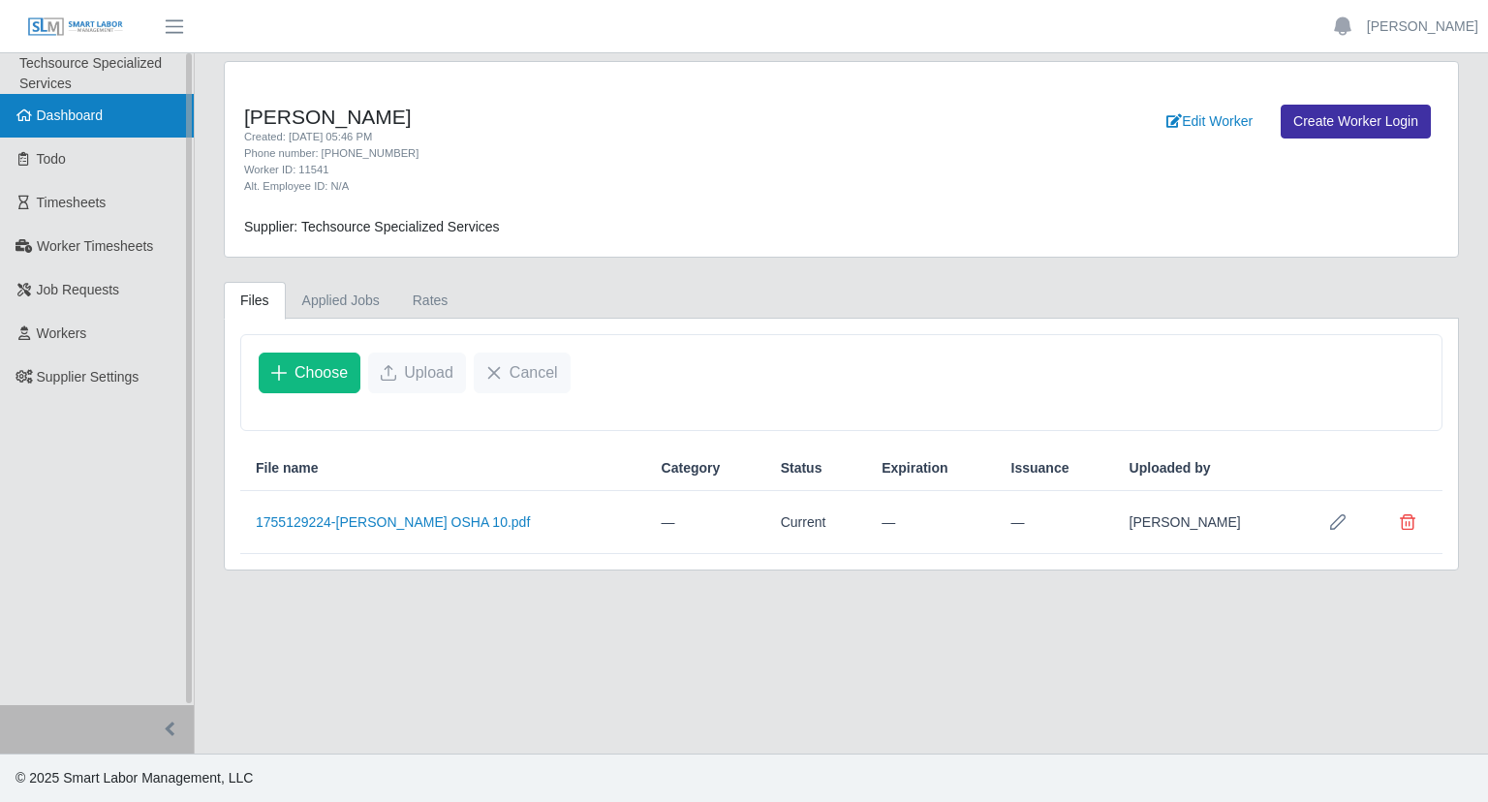
click at [46, 112] on span "Dashboard" at bounding box center [70, 116] width 67 height 16
